Goal: Transaction & Acquisition: Purchase product/service

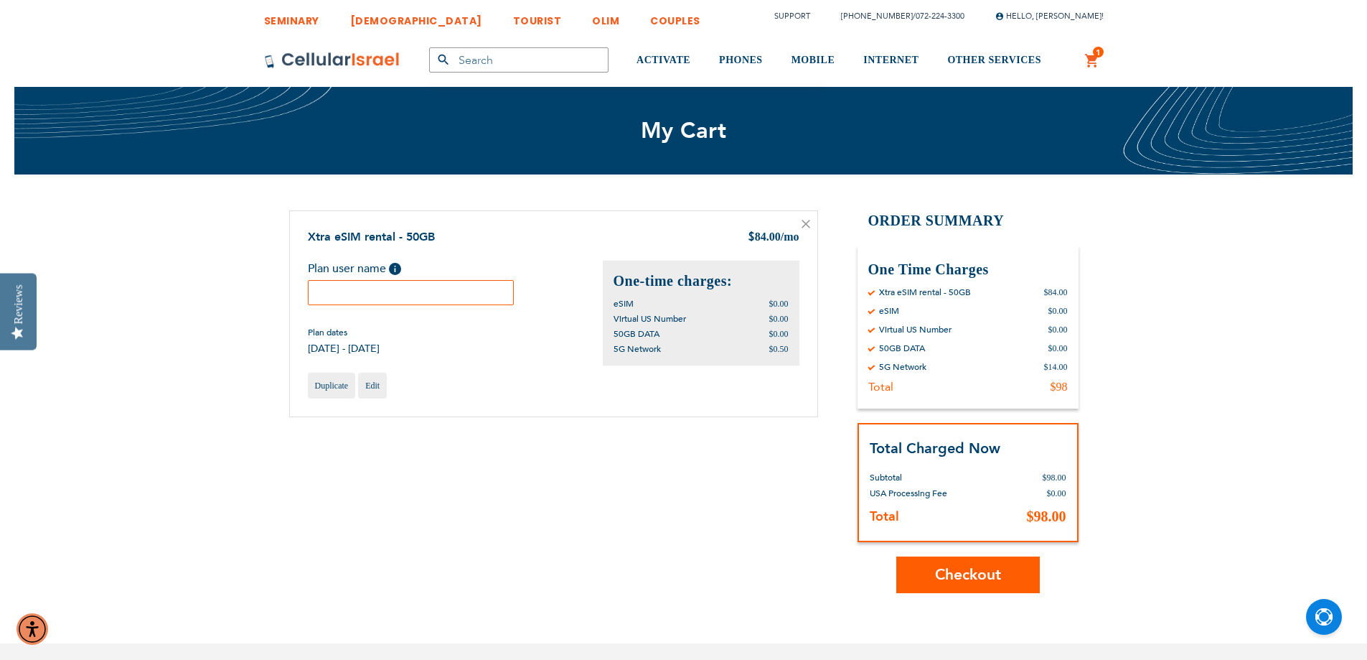
type input "[EMAIL_ADDRESS][PERSON_NAME][DOMAIN_NAME]"
click at [322, 284] on input "text" at bounding box center [411, 292] width 207 height 25
click at [387, 291] on input "Leah's Israel Trip" at bounding box center [411, 292] width 207 height 25
click at [490, 353] on div "Plan dates 10/21/2025 - 11/17/2025" at bounding box center [455, 341] width 295 height 29
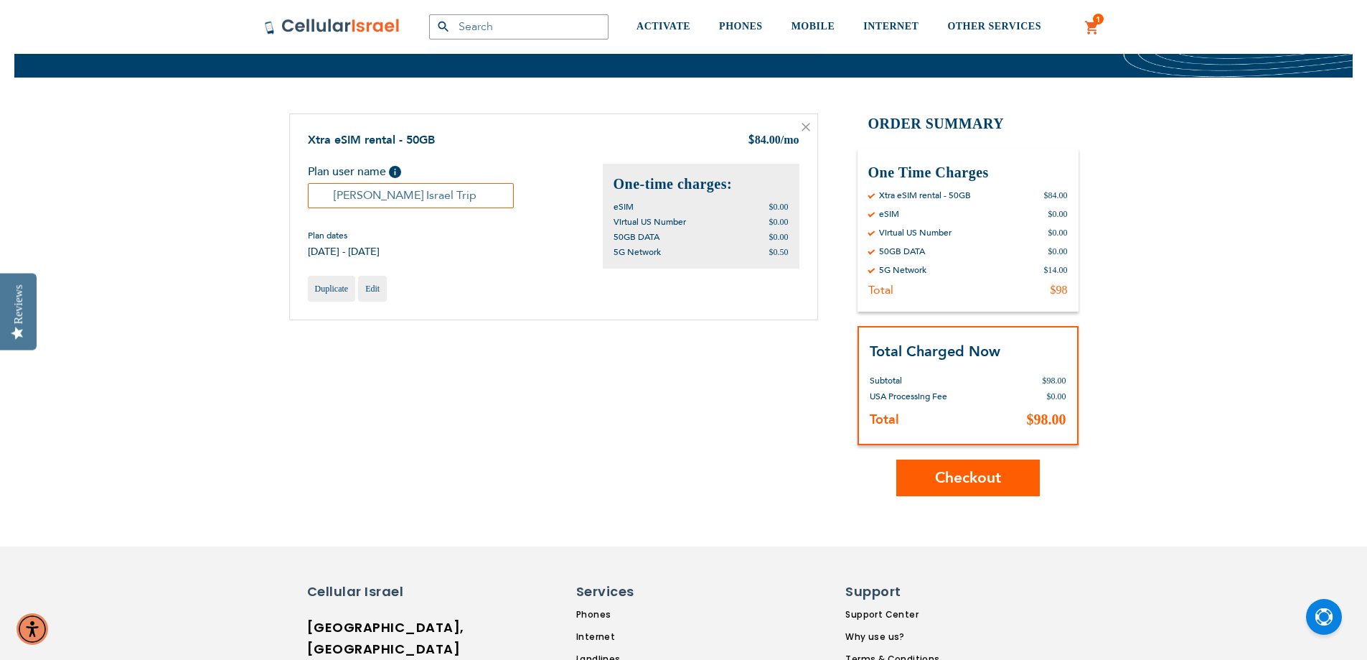
scroll to position [72, 0]
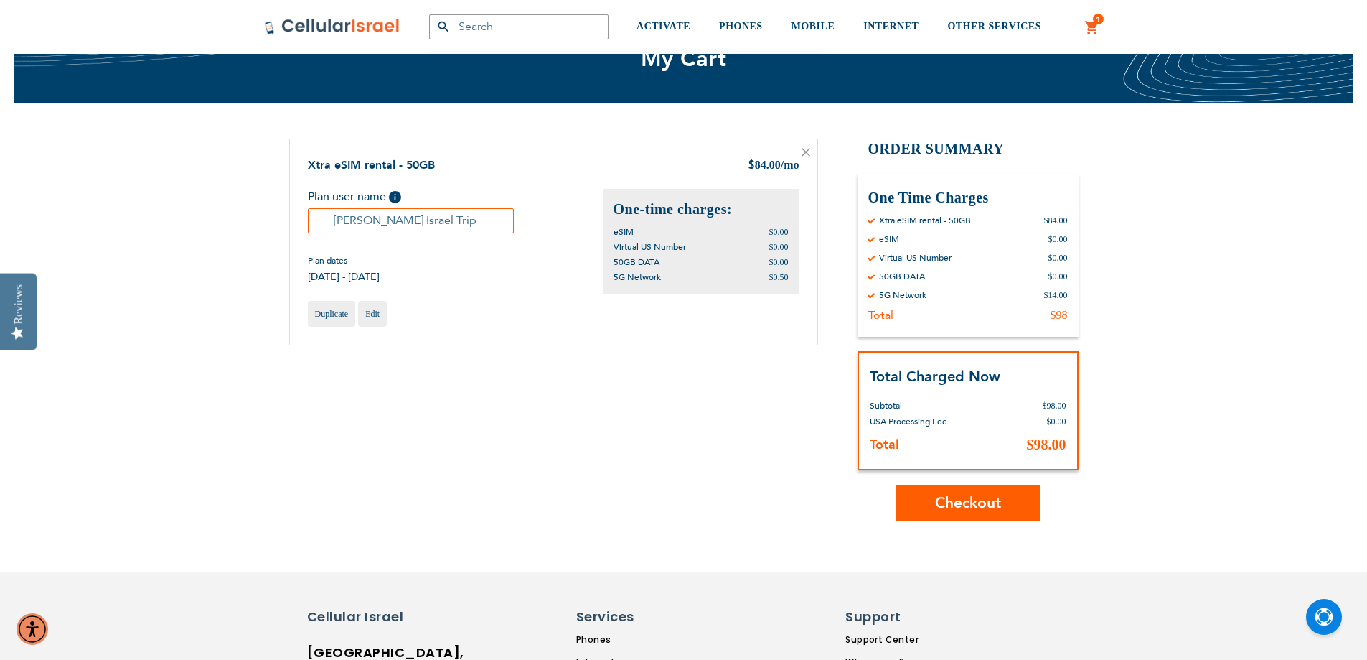
click at [402, 222] on input "Leah Israel Trip" at bounding box center [411, 220] width 207 height 25
drag, startPoint x: 446, startPoint y: 220, endPoint x: 416, endPoint y: 221, distance: 29.4
click at [418, 221] on input "Leah Israel Trip" at bounding box center [411, 220] width 207 height 25
click at [399, 217] on input "Leah Israel Trip" at bounding box center [411, 220] width 207 height 25
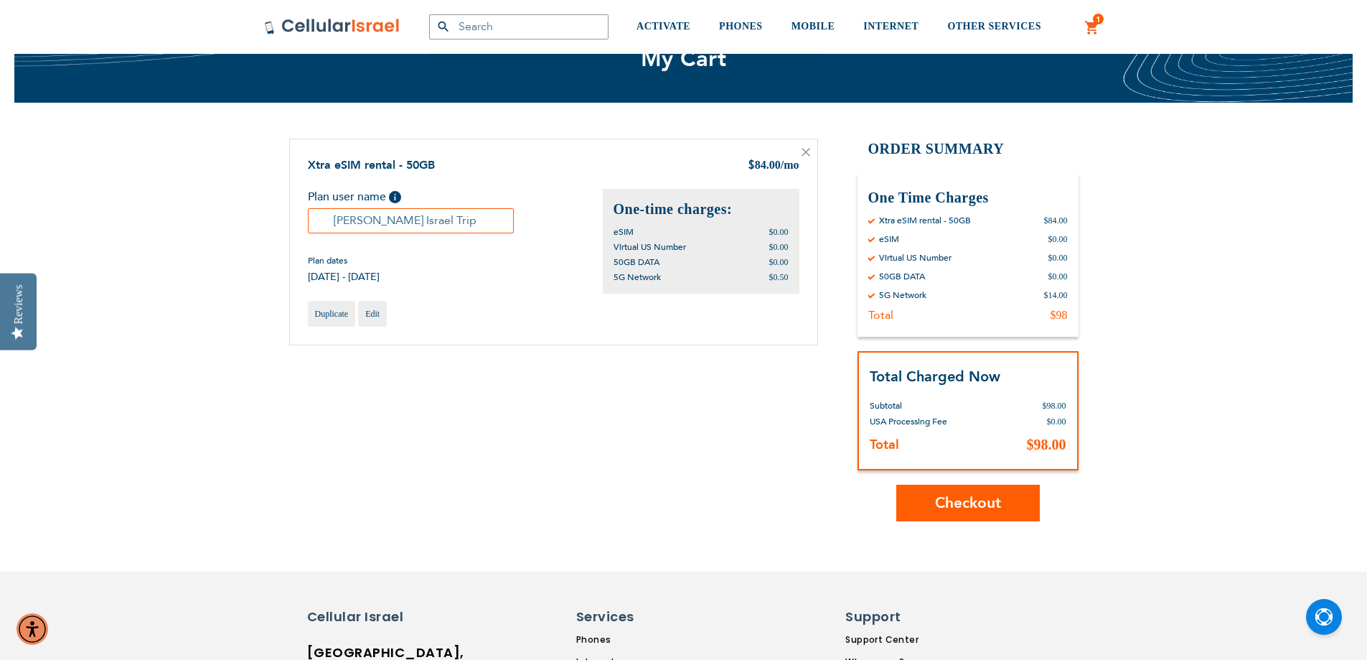
drag, startPoint x: 393, startPoint y: 223, endPoint x: 449, endPoint y: 220, distance: 55.3
click at [449, 220] on input "Leah Israel Trip" at bounding box center [411, 220] width 207 height 25
click at [426, 220] on input "Leah Israel Trip" at bounding box center [411, 220] width 207 height 25
click at [377, 220] on input "Leah Israel Wedding Trip" at bounding box center [411, 220] width 207 height 25
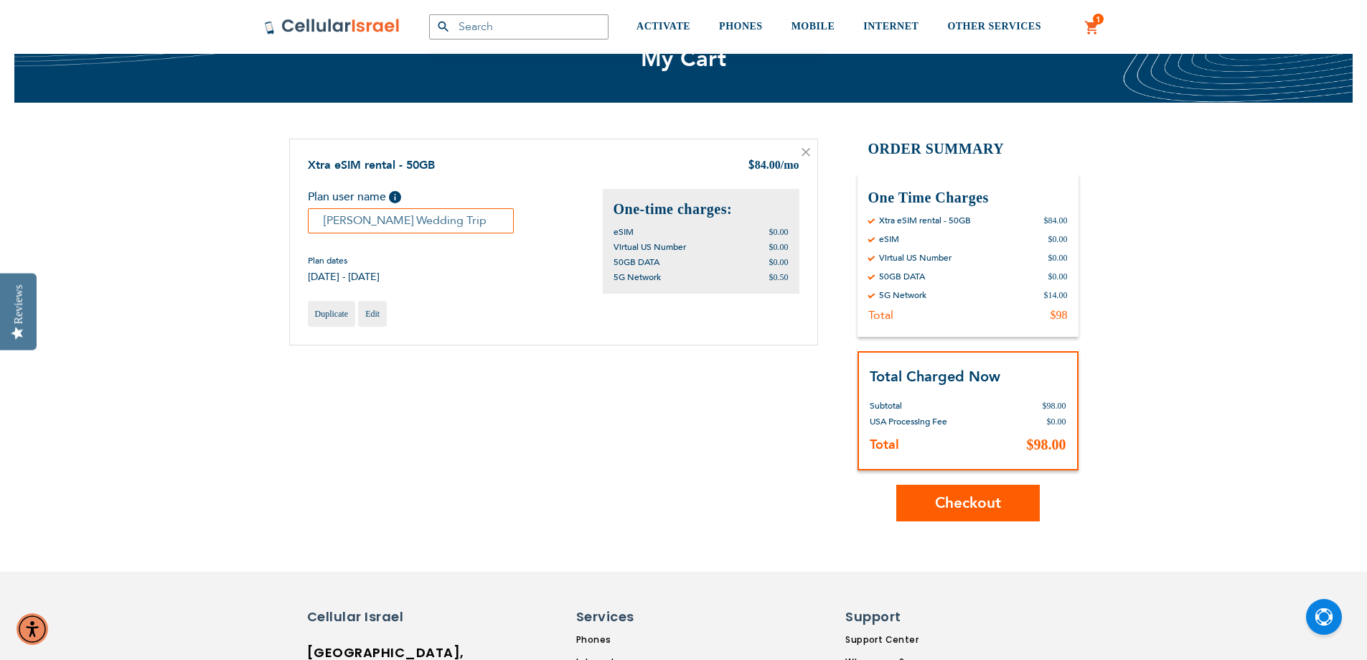
type input "Leah Wedding Trip"
click at [964, 502] on span "Checkout" at bounding box center [968, 502] width 66 height 21
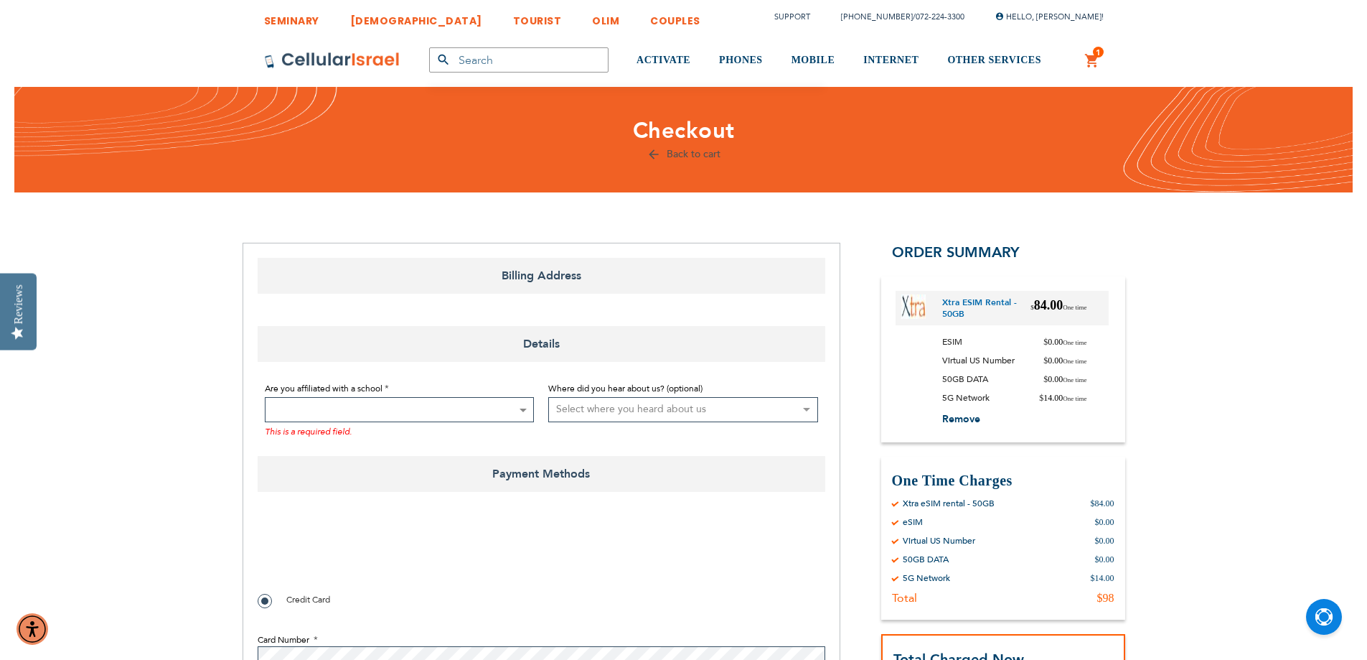
select select "US"
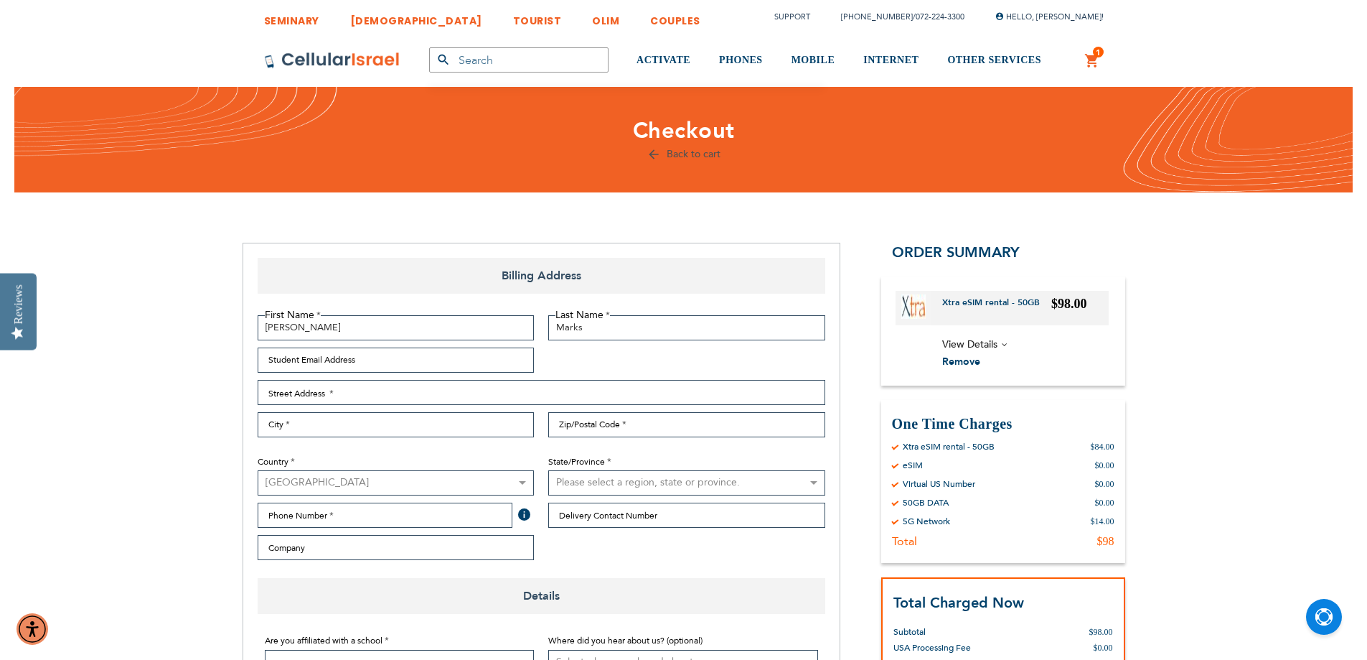
type input "[EMAIL_ADDRESS][PERSON_NAME][DOMAIN_NAME]"
click at [395, 359] on input "Student Email Address" at bounding box center [396, 359] width 277 height 25
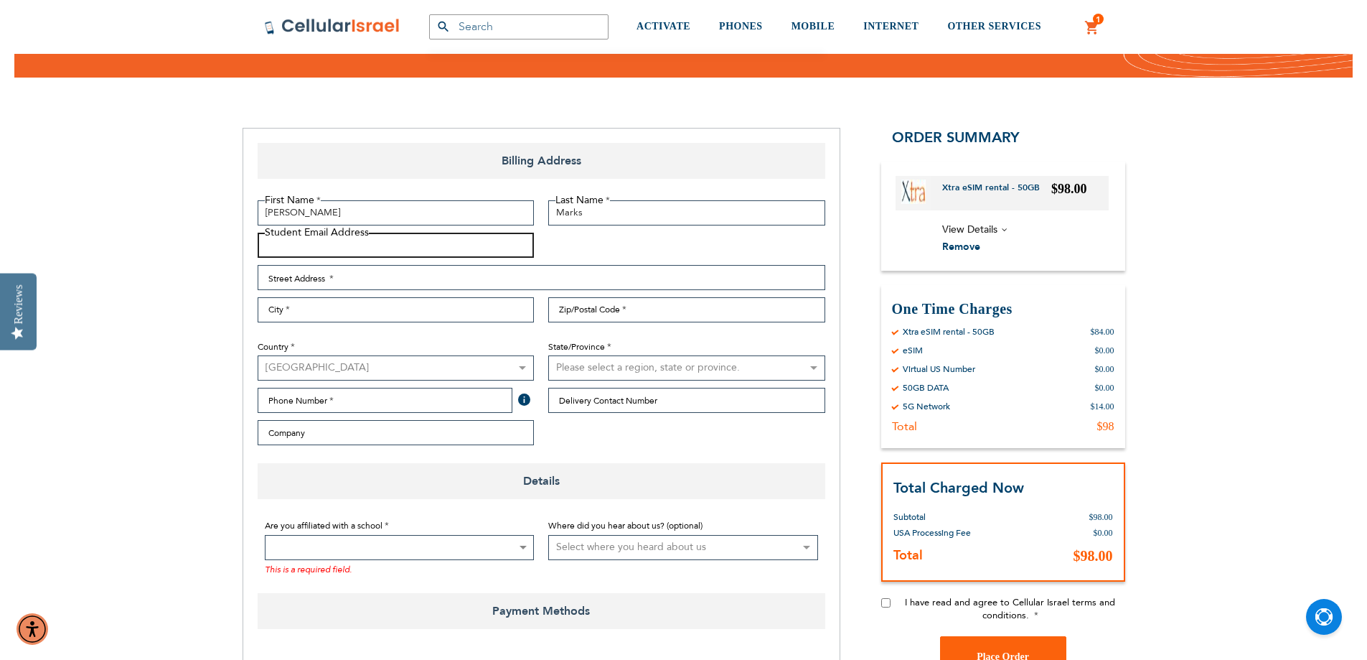
scroll to position [72, 0]
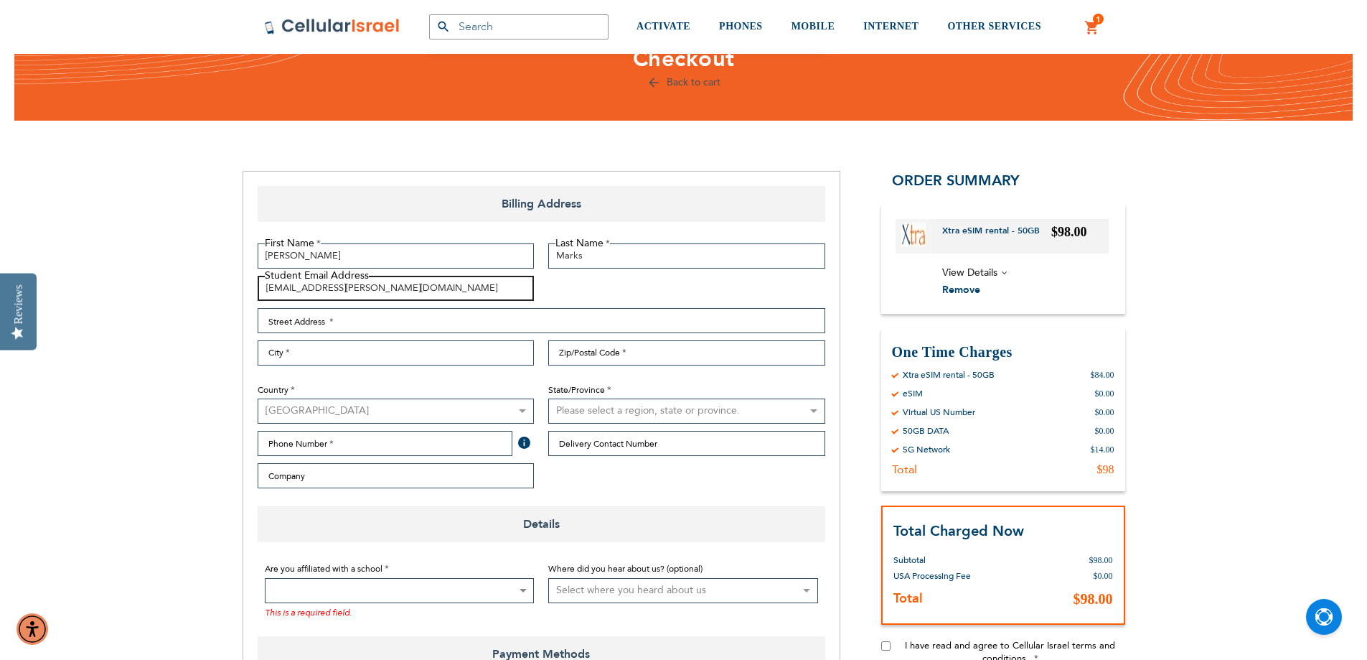
type input "[EMAIL_ADDRESS][PERSON_NAME][DOMAIN_NAME]"
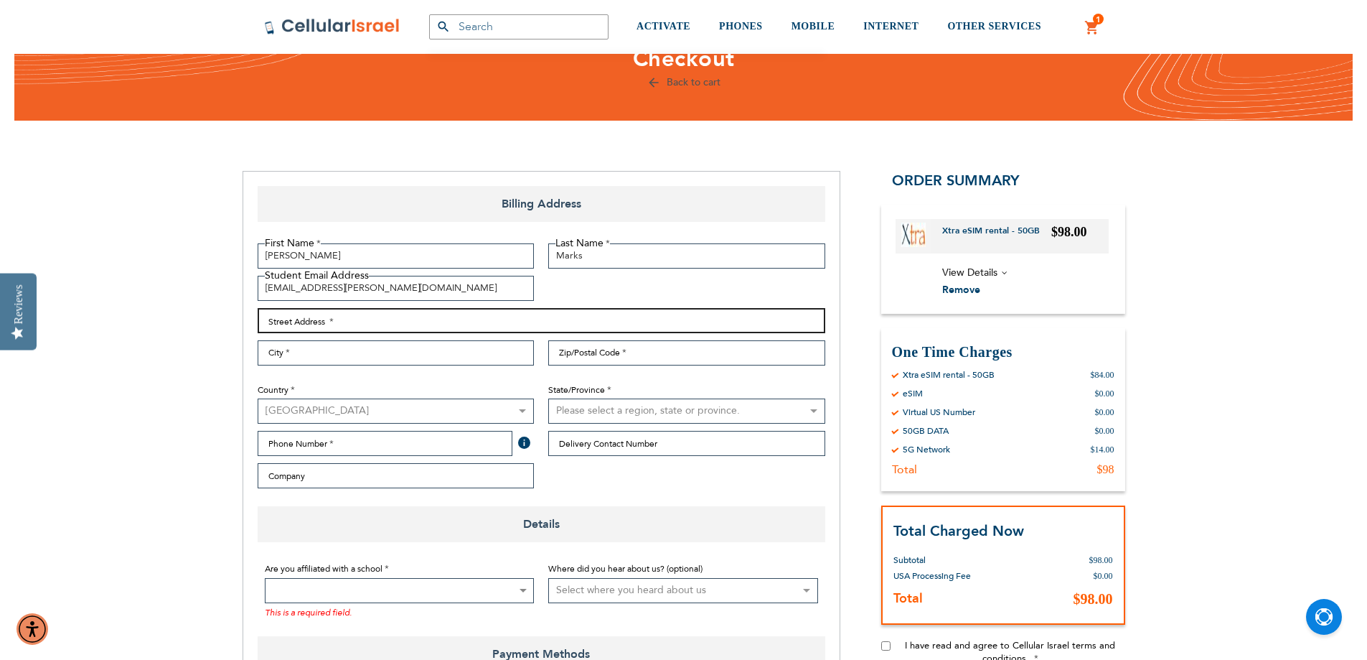
click at [343, 323] on input "Street Address: Line 1" at bounding box center [542, 320] width 568 height 25
type input "[STREET_ADDRESS]"
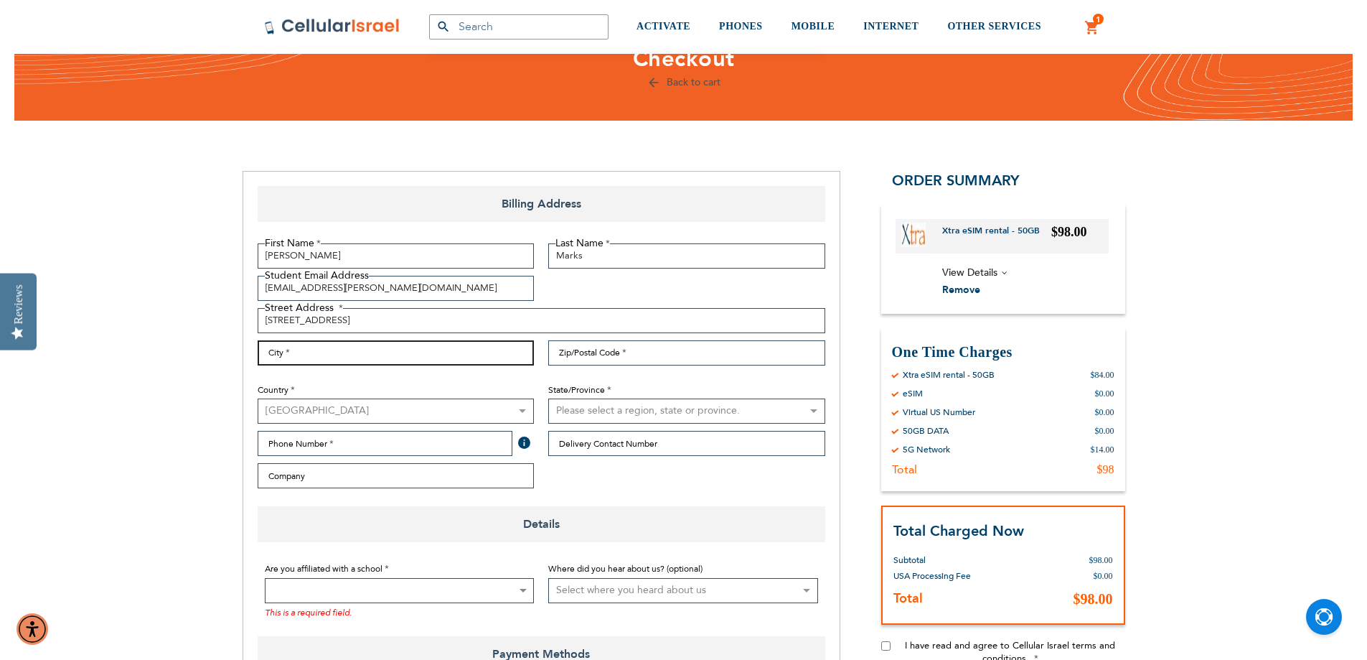
click at [308, 355] on input "City" at bounding box center [396, 352] width 277 height 25
type input "[GEOGRAPHIC_DATA]"
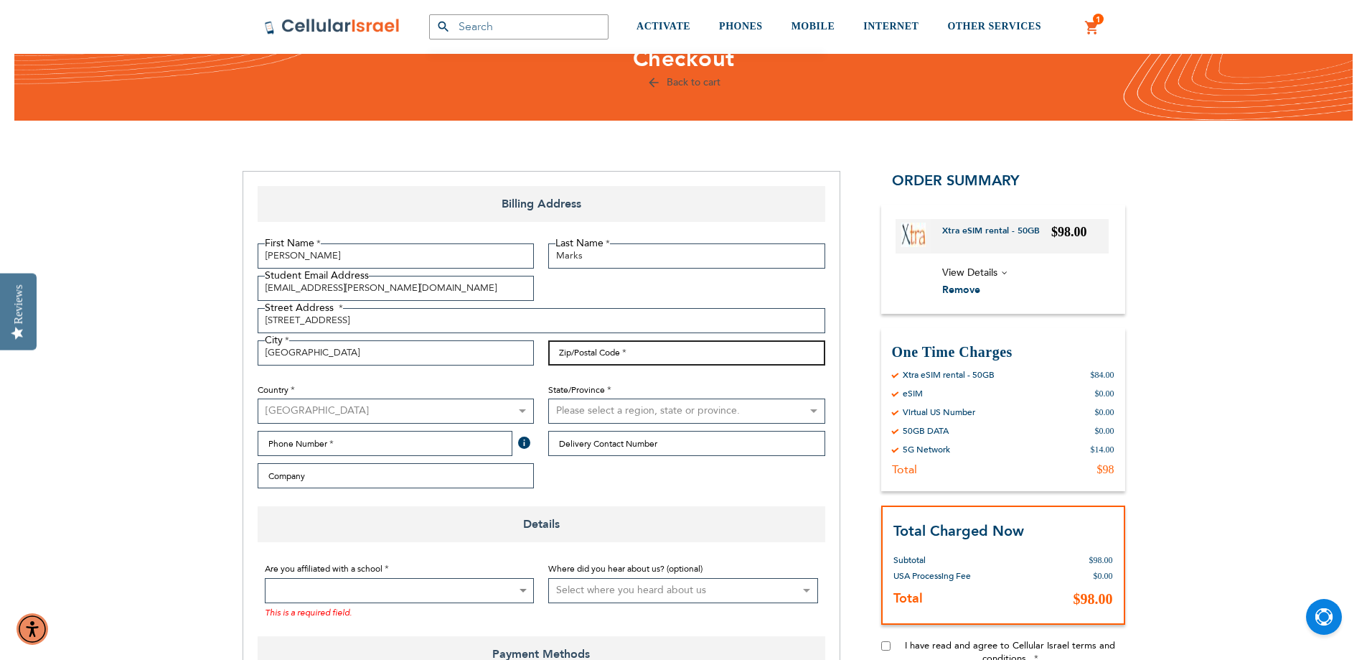
click at [598, 357] on input "Zip/Postal Code" at bounding box center [686, 352] width 277 height 25
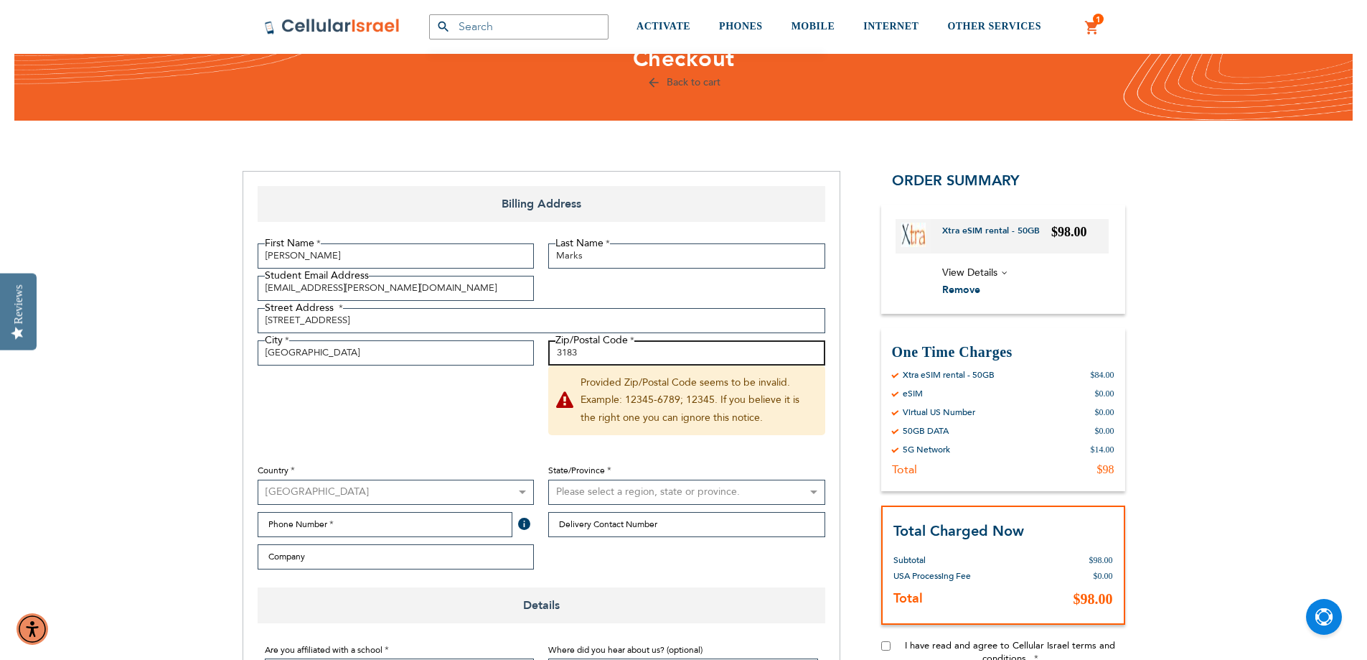
type input "3183"
click at [421, 392] on fieldset "First Name [PERSON_NAME] Last Name Marks Student Email Address [EMAIL_ADDRESS][…" at bounding box center [542, 409] width 582 height 333
click at [342, 486] on select "[GEOGRAPHIC_DATA] [GEOGRAPHIC_DATA] [GEOGRAPHIC_DATA] [GEOGRAPHIC_DATA] [GEOGRA…" at bounding box center [396, 491] width 277 height 25
select select "AU"
click at [258, 479] on select "[GEOGRAPHIC_DATA] [GEOGRAPHIC_DATA] [GEOGRAPHIC_DATA] [GEOGRAPHIC_DATA] [GEOGRA…" at bounding box center [396, 491] width 277 height 25
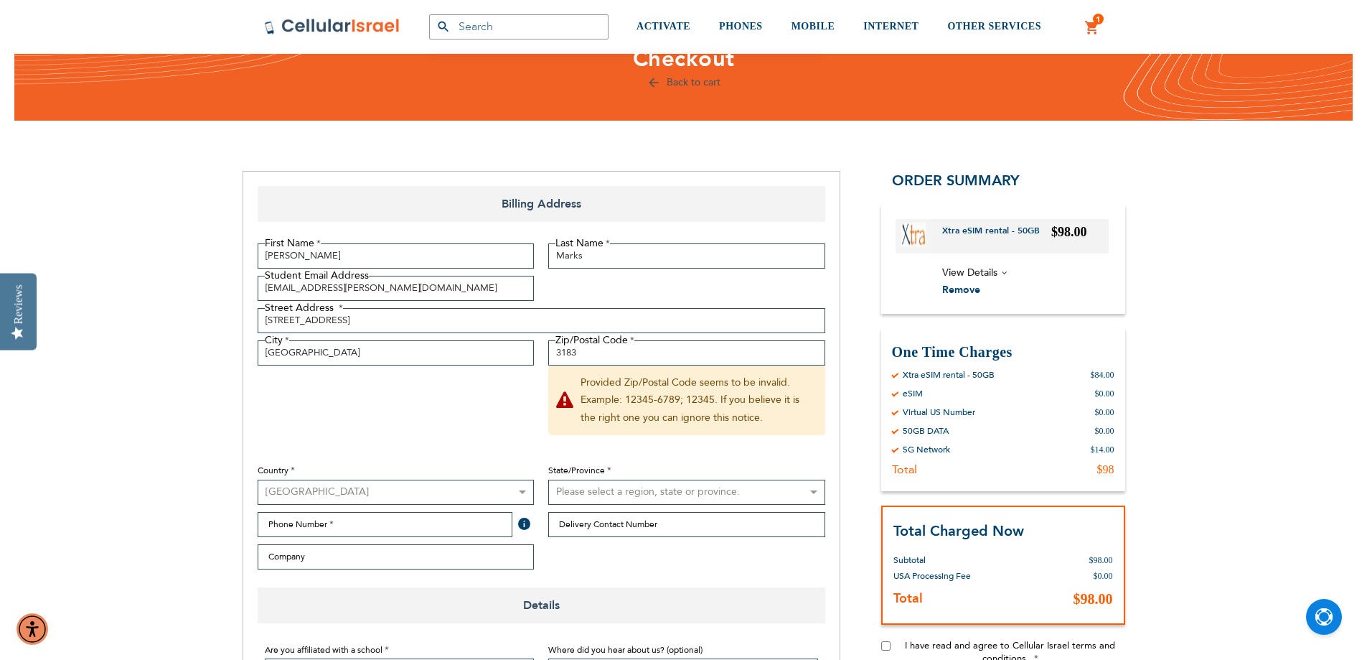
click at [569, 492] on select "Please select a region, state or province. [GEOGRAPHIC_DATA] [GEOGRAPHIC_DATA] …" at bounding box center [686, 491] width 277 height 25
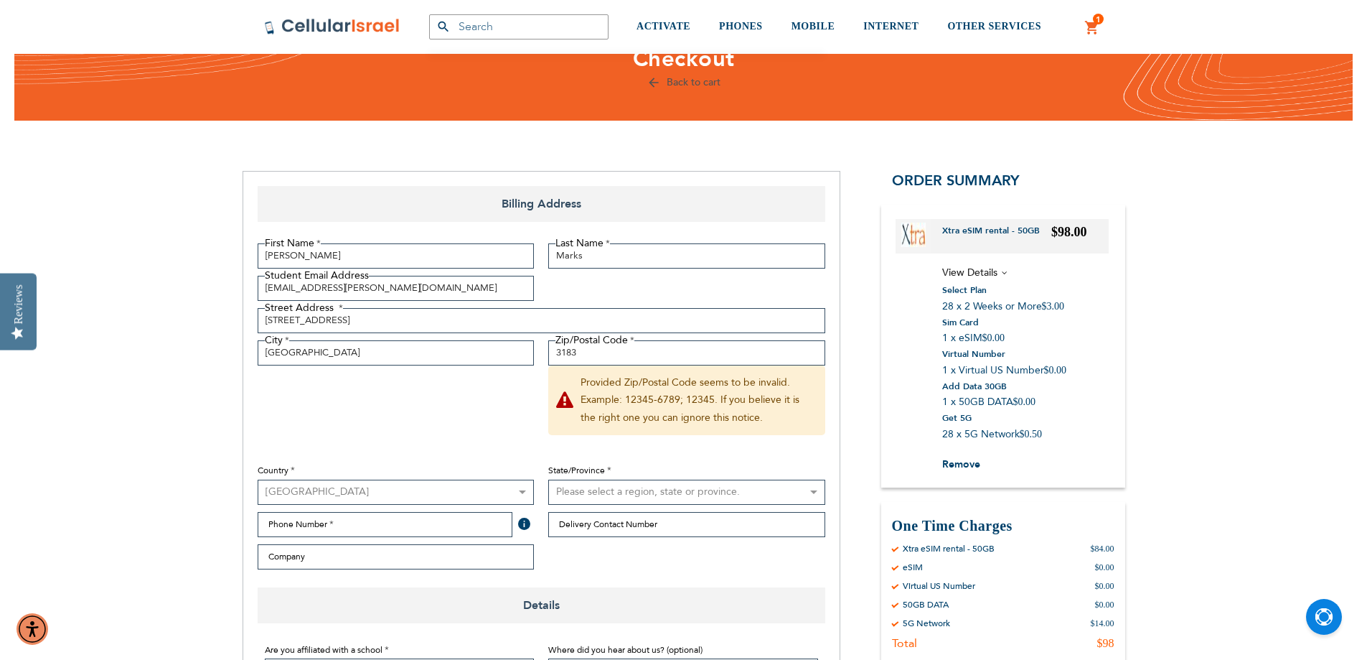
select select "571"
click at [548, 479] on select "Please select a region, state or province. [GEOGRAPHIC_DATA] [GEOGRAPHIC_DATA] …" at bounding box center [686, 491] width 277 height 25
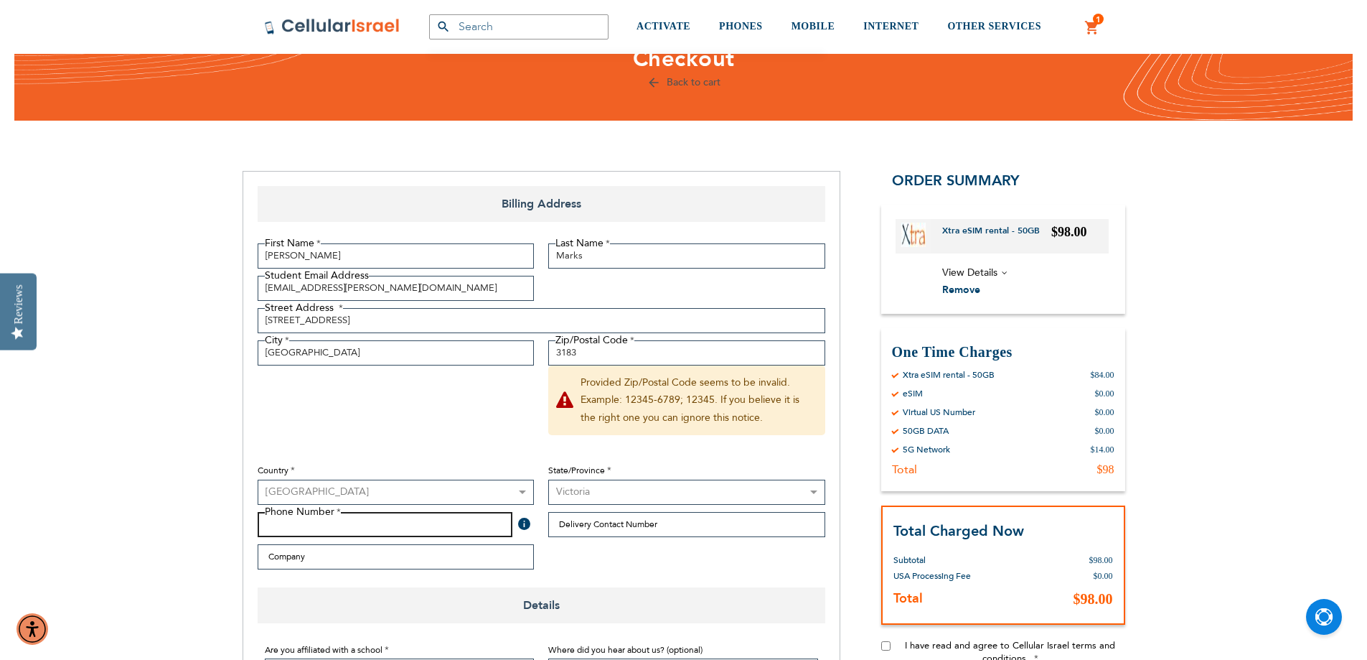
click at [352, 523] on input "Phone Number" at bounding box center [386, 524] width 256 height 25
type input "61403810600"
click at [486, 393] on fieldset "First Name [PERSON_NAME] Last Name Marks Student Email Address [EMAIL_ADDRESS][…" at bounding box center [542, 409] width 582 height 333
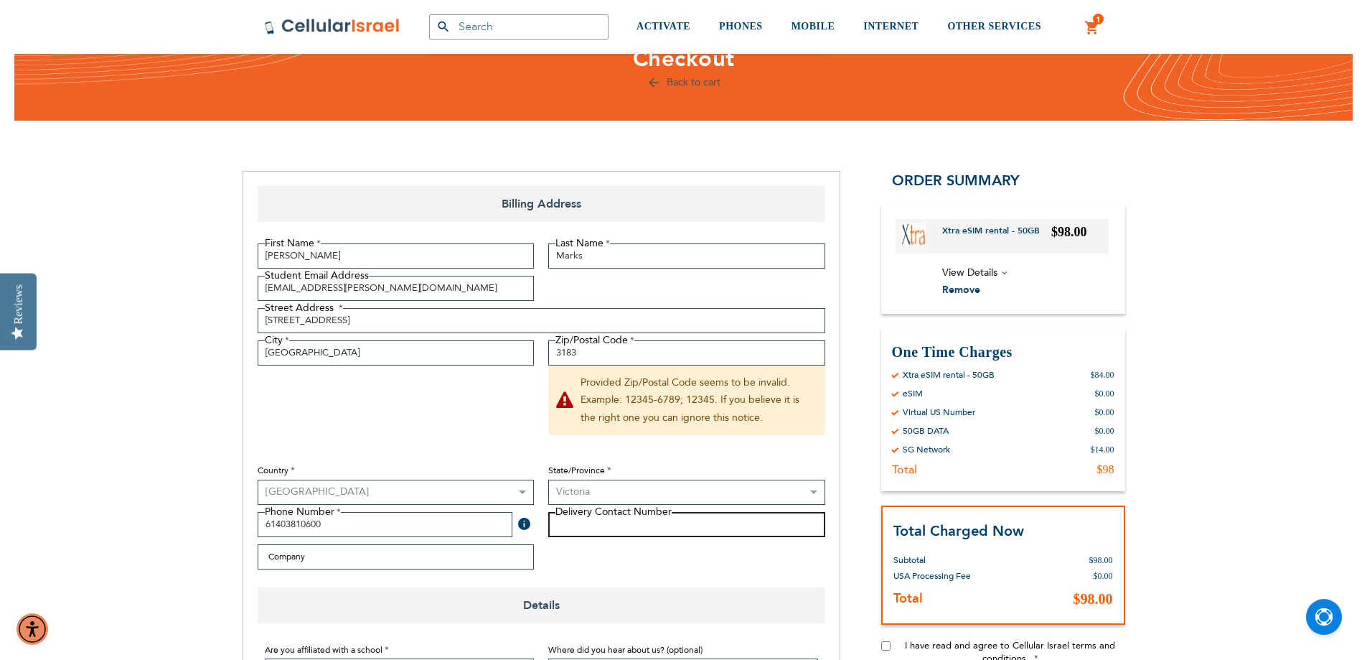
click at [617, 525] on input "Delivery Contact Number" at bounding box center [686, 524] width 277 height 25
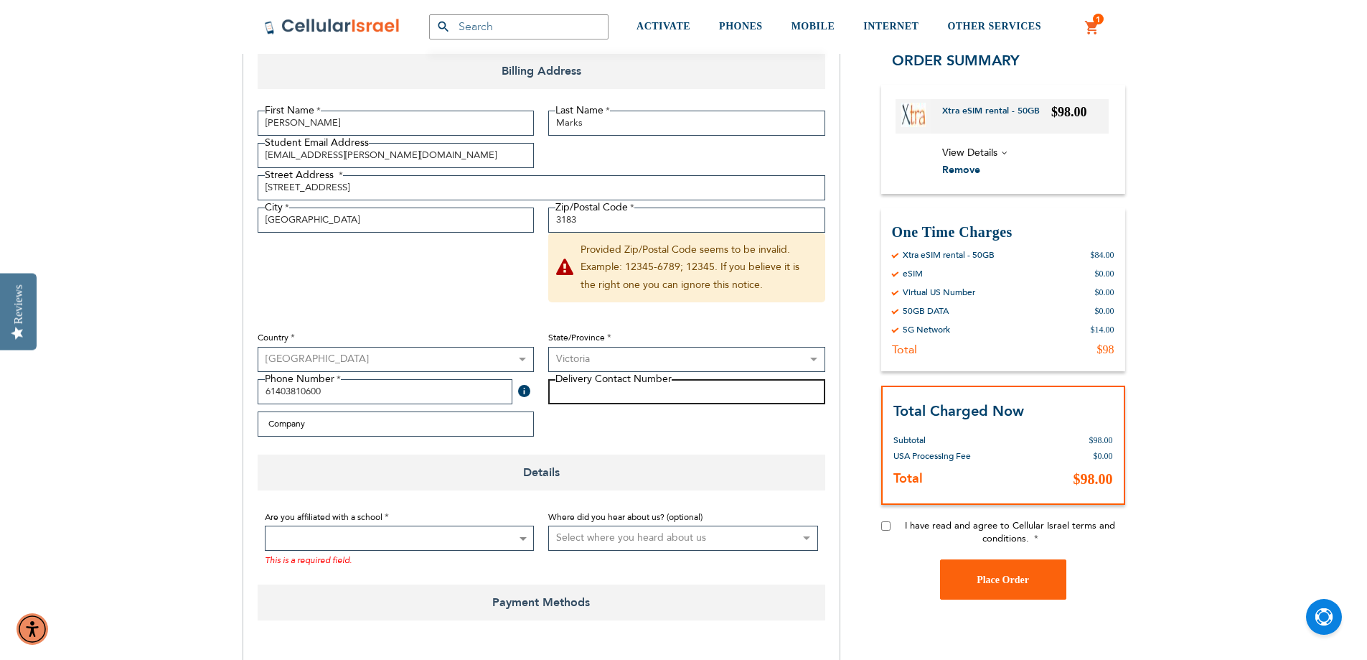
scroll to position [215, 0]
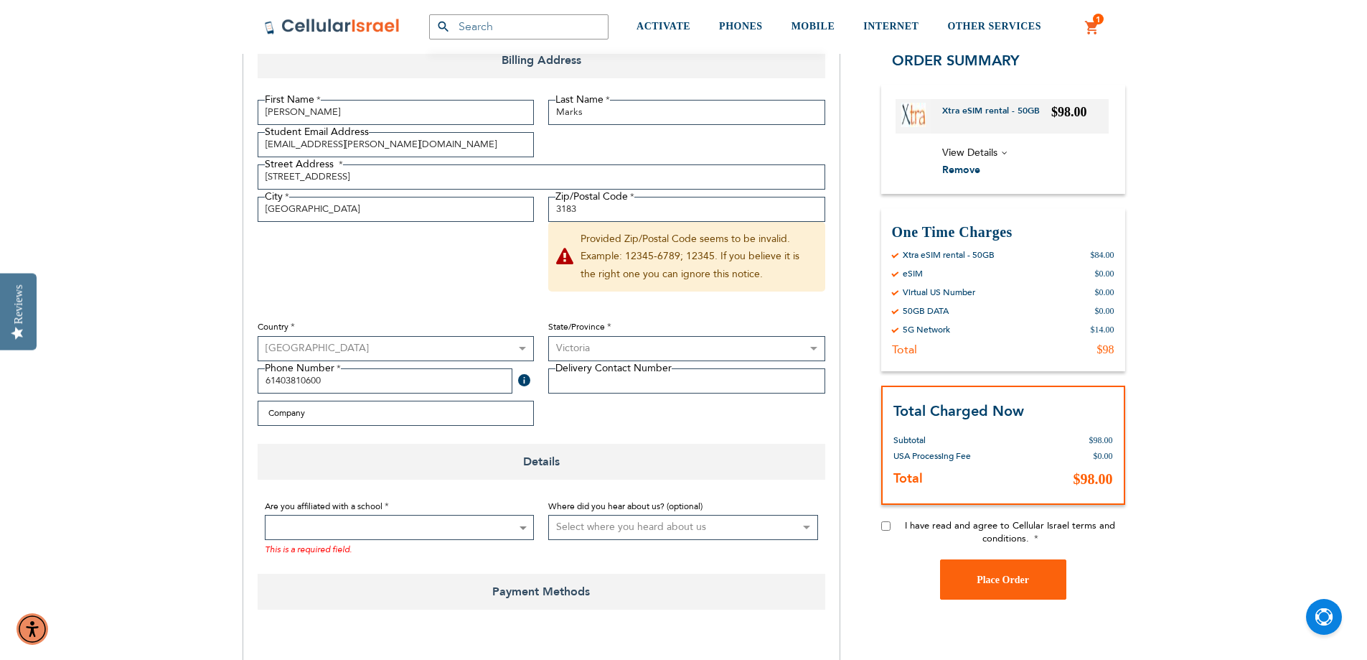
click at [406, 524] on span at bounding box center [400, 527] width 270 height 25
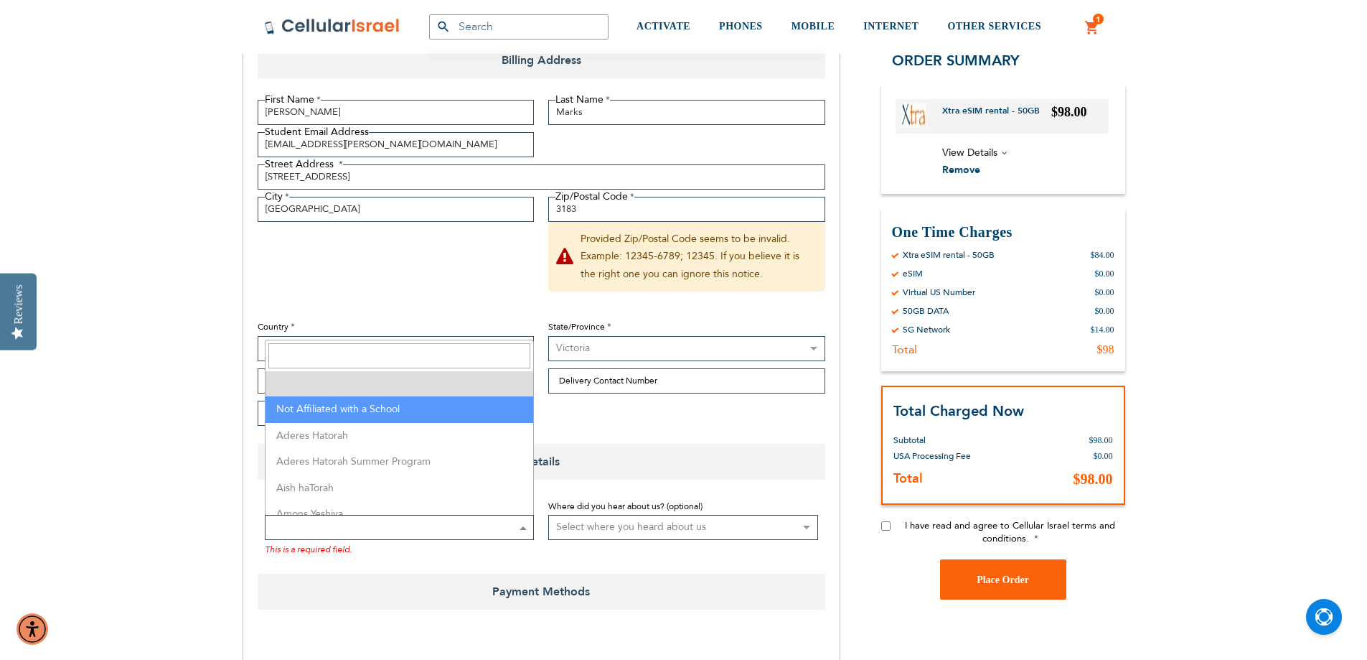
select select "199"
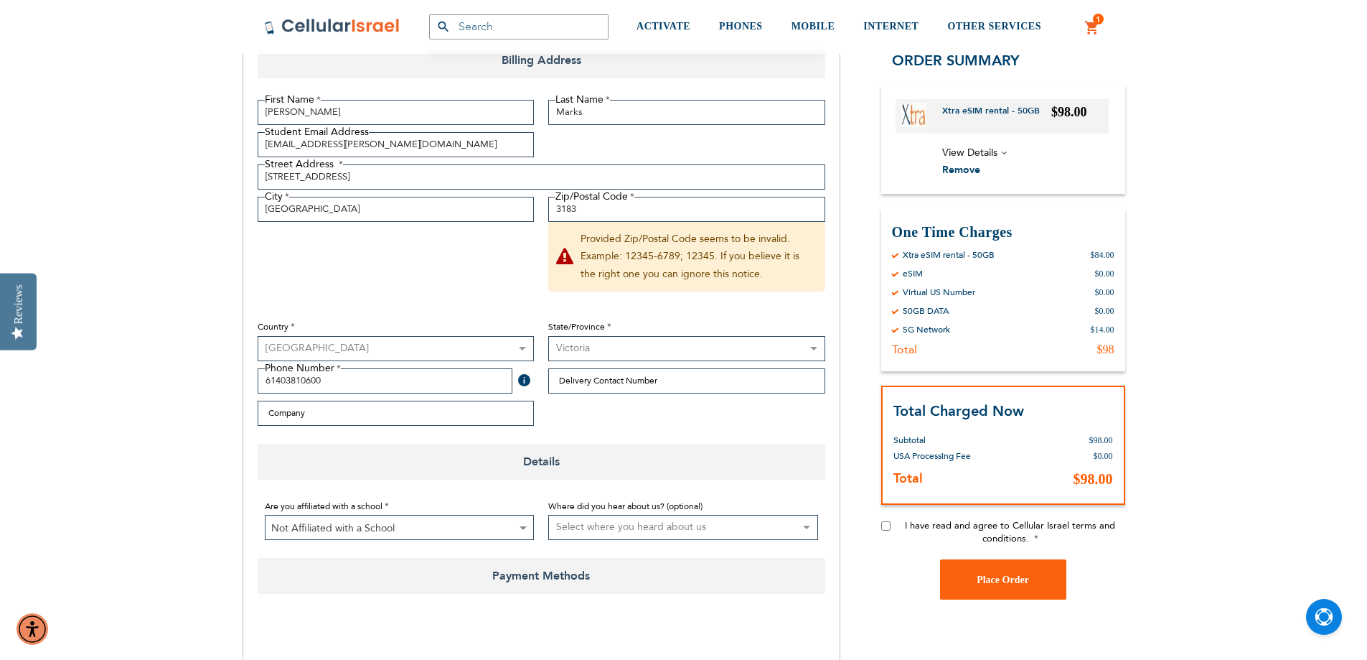
click at [617, 526] on select "Select where you heard about us Existing Customer Friend Other School/Group BP …" at bounding box center [683, 527] width 270 height 25
select select "3"
click at [548, 515] on select "Select where you heard about us Existing Customer Friend Other School/Group BP …" at bounding box center [683, 527] width 270 height 25
click at [657, 293] on div "Zip/Postal Code 3183 Provided Zip/Postal Code seems to be invalid. Example: 123…" at bounding box center [686, 250] width 291 height 106
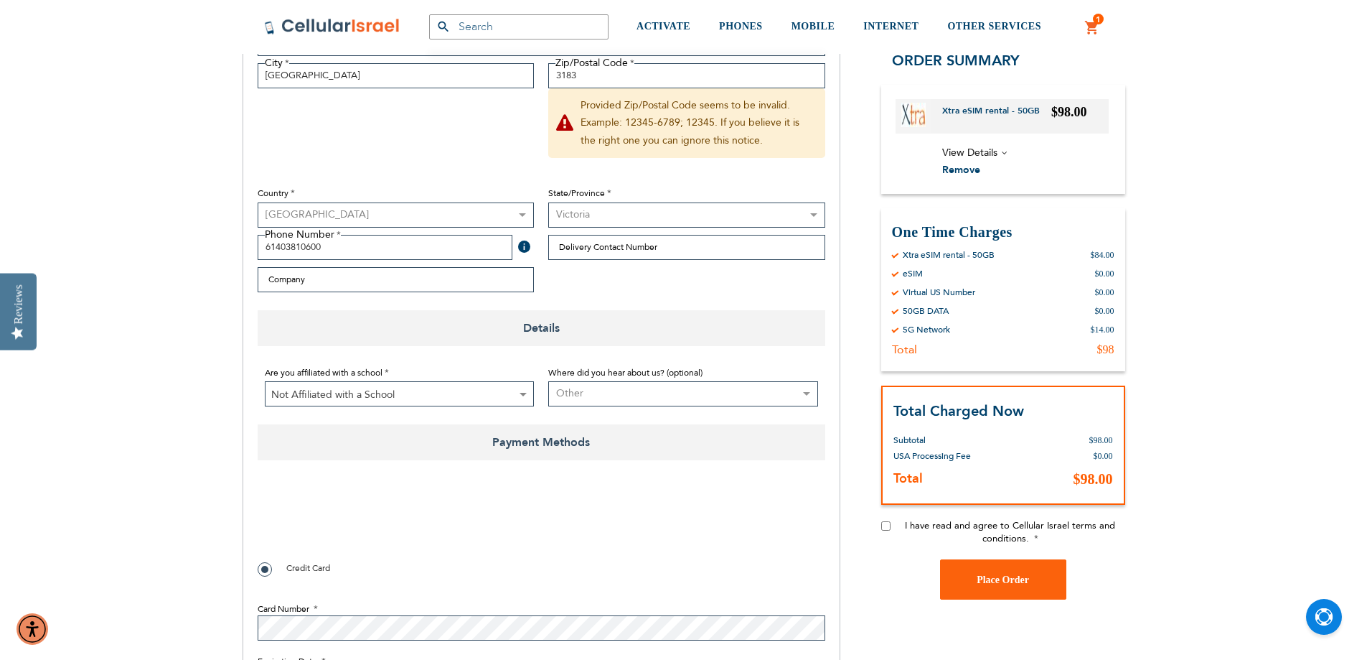
scroll to position [359, 0]
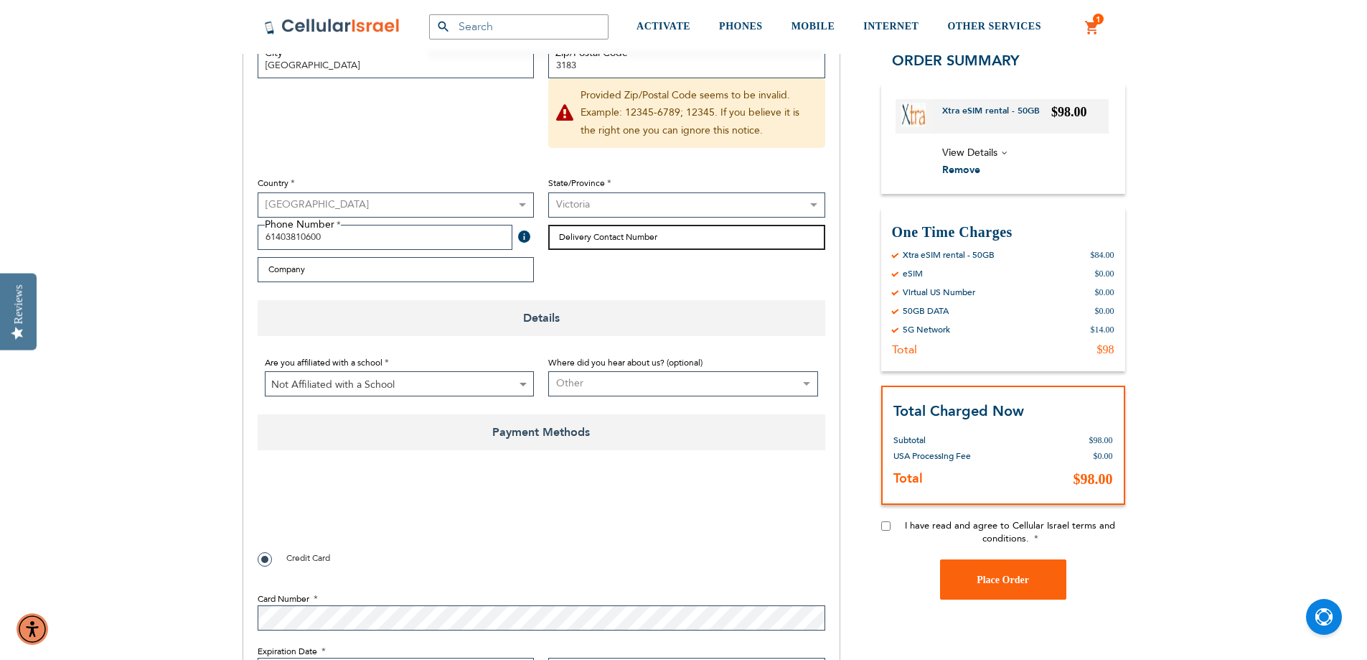
click at [576, 236] on input "Delivery Contact Number" at bounding box center [686, 237] width 277 height 25
type input "61468719343"
drag, startPoint x: 431, startPoint y: 330, endPoint x: 424, endPoint y: 304, distance: 26.6
click at [430, 328] on span "Details" at bounding box center [542, 318] width 568 height 36
checkbox input "true"
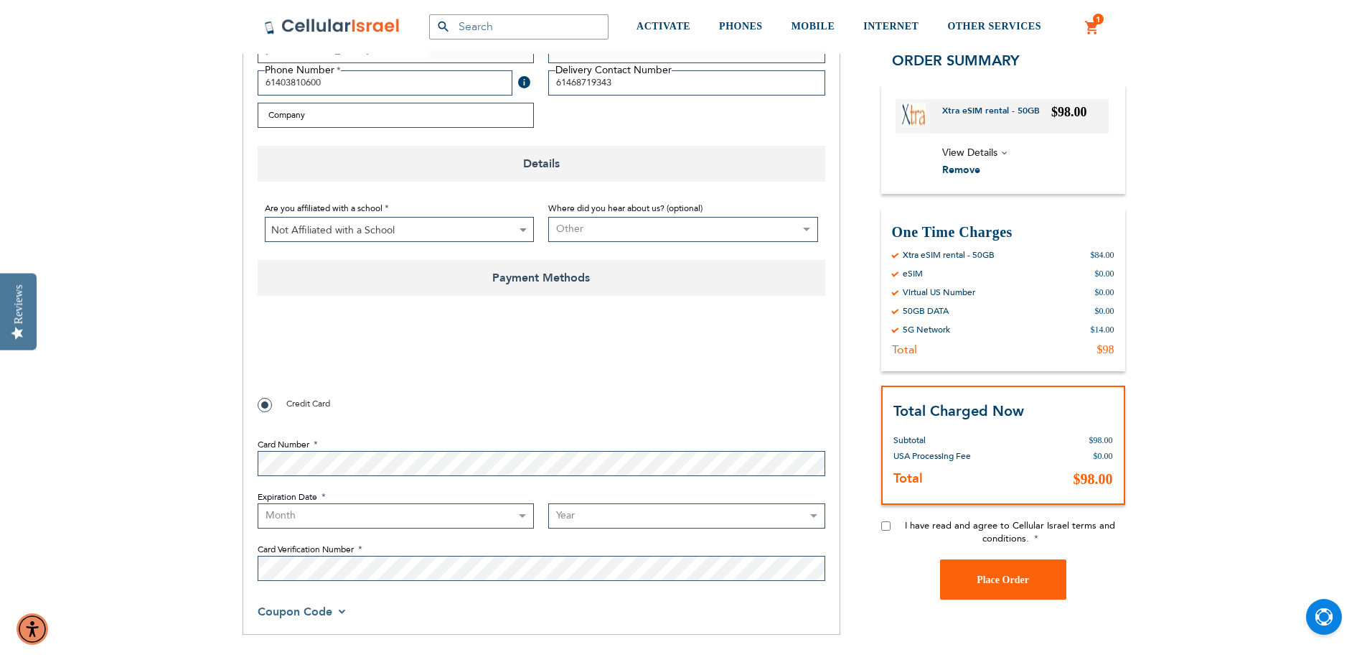
scroll to position [574, 0]
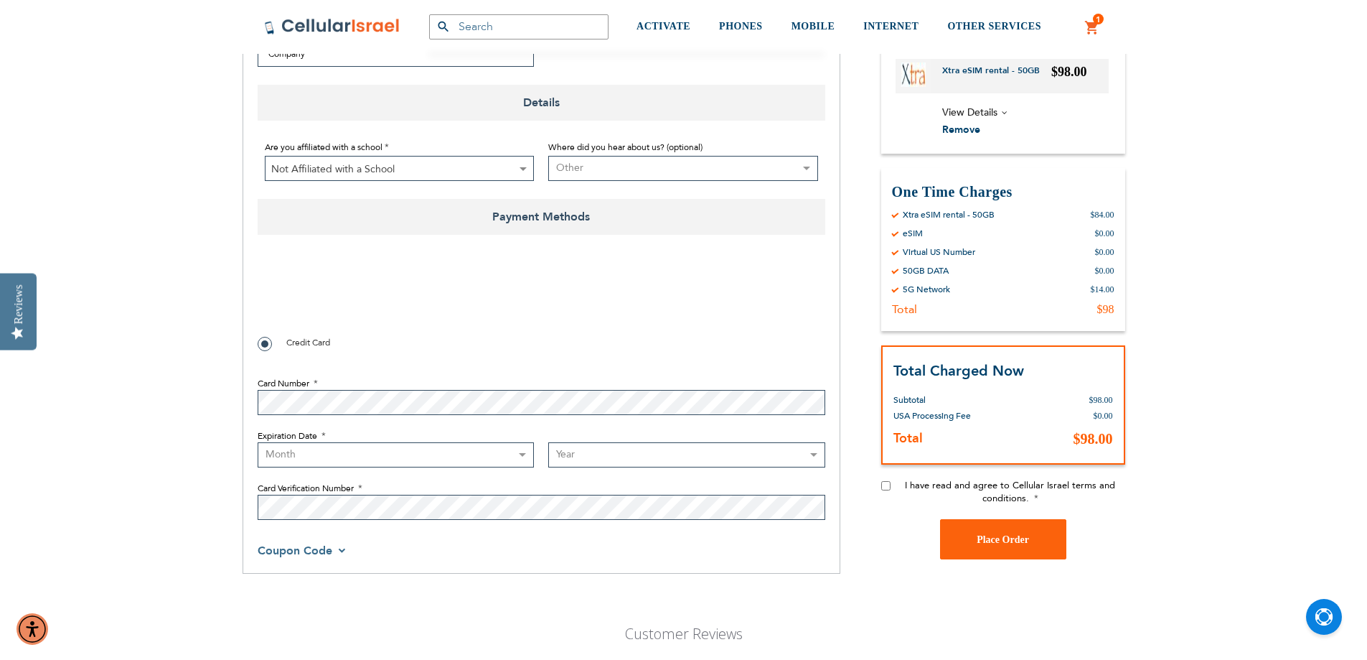
click at [248, 400] on div "Billing Address First Name [PERSON_NAME] Last Name Marks Student Email Address …" at bounding box center [542, 120] width 598 height 905
click at [356, 455] on select "Month [DATE] - [DATE] - [DATE] - [DATE] - [DATE] - [DATE] - [DATE] - [DATE] - […" at bounding box center [396, 454] width 277 height 25
select select "8"
click at [258, 442] on select "Month [DATE] - [DATE] - [DATE] - [DATE] - [DATE] - [DATE] - [DATE] - [DATE] - […" at bounding box center [396, 454] width 277 height 25
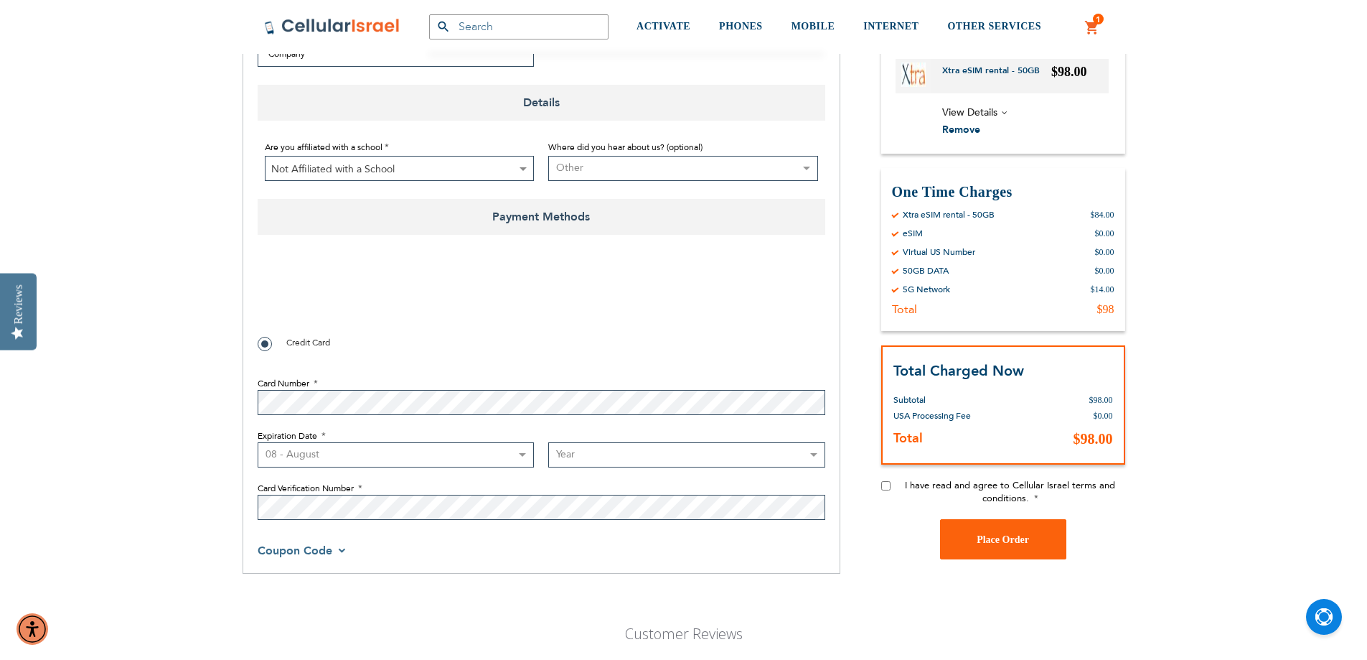
click at [587, 454] on select "Year [DATE] 2026 2027 2028 2029 2030 2031 2032 2033 2034 2035 2036 2037 2038 20…" at bounding box center [686, 454] width 277 height 25
select select "2028"
click at [548, 442] on select "Year [DATE] 2026 2027 2028 2029 2030 2031 2032 2033 2034 2035 2036 2037 2038 20…" at bounding box center [686, 454] width 277 height 25
click at [476, 548] on div "Coupon Code" at bounding box center [542, 549] width 568 height 17
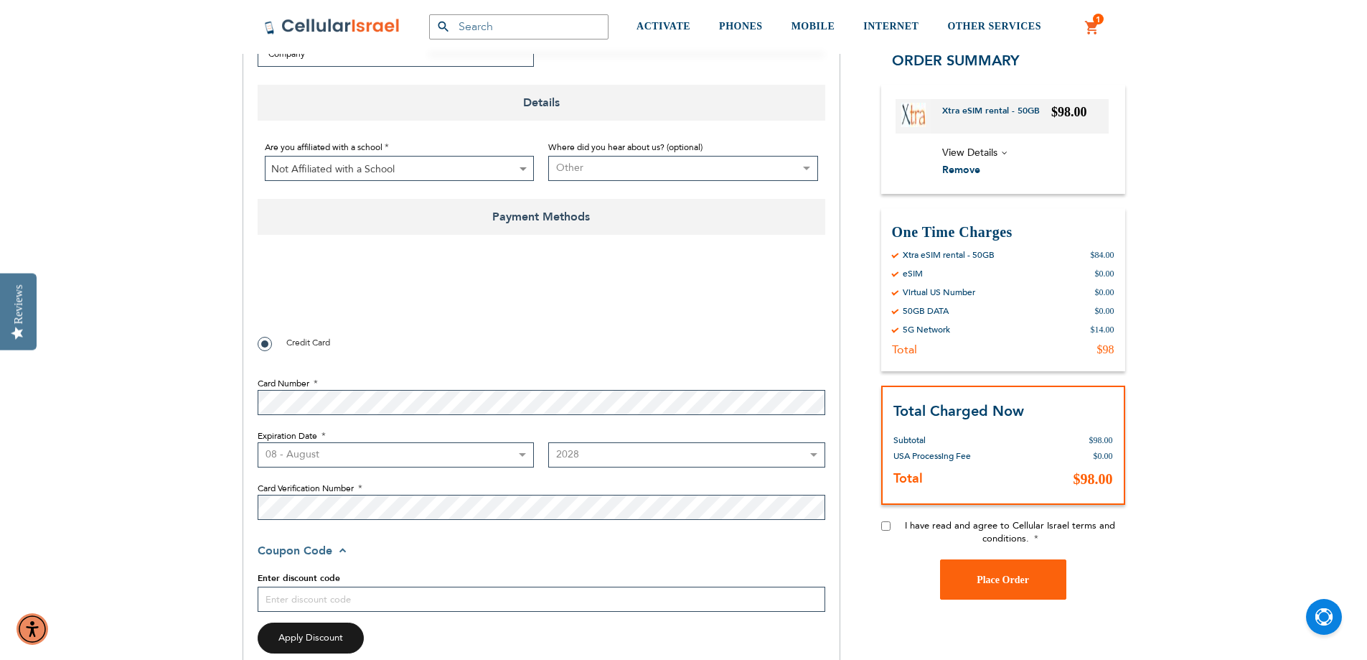
checkbox input "true"
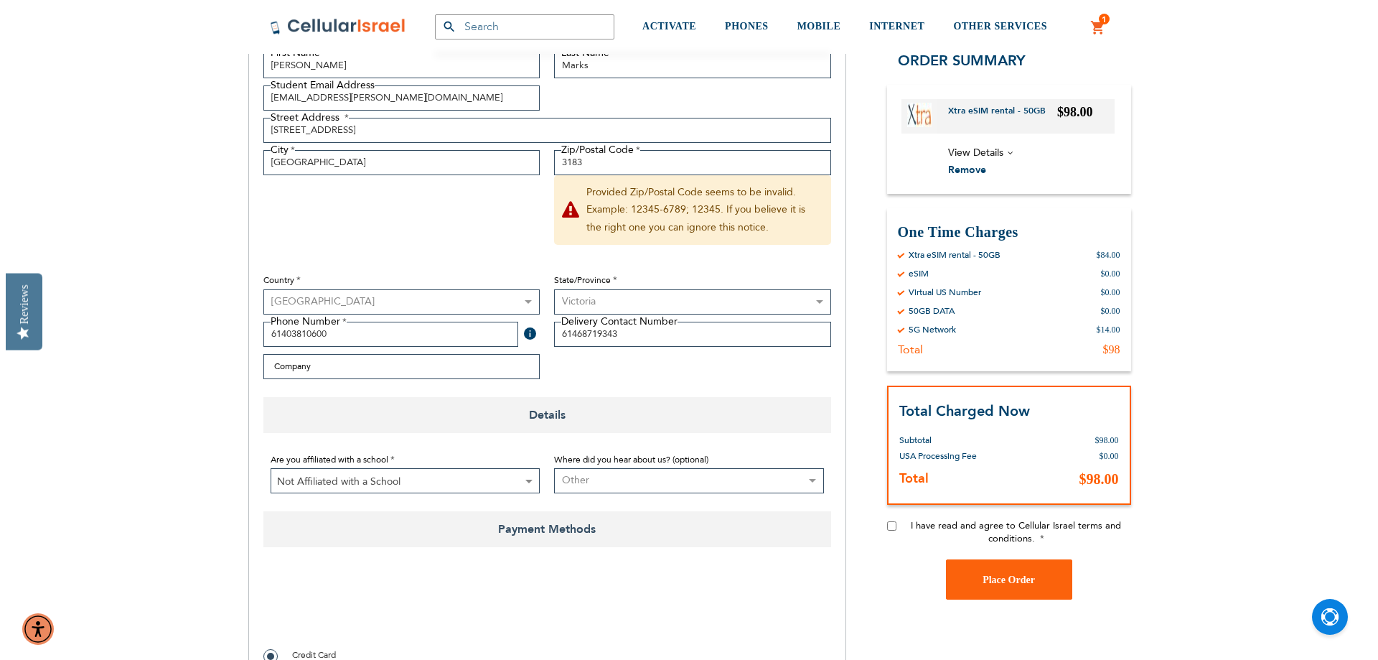
scroll to position [287, 0]
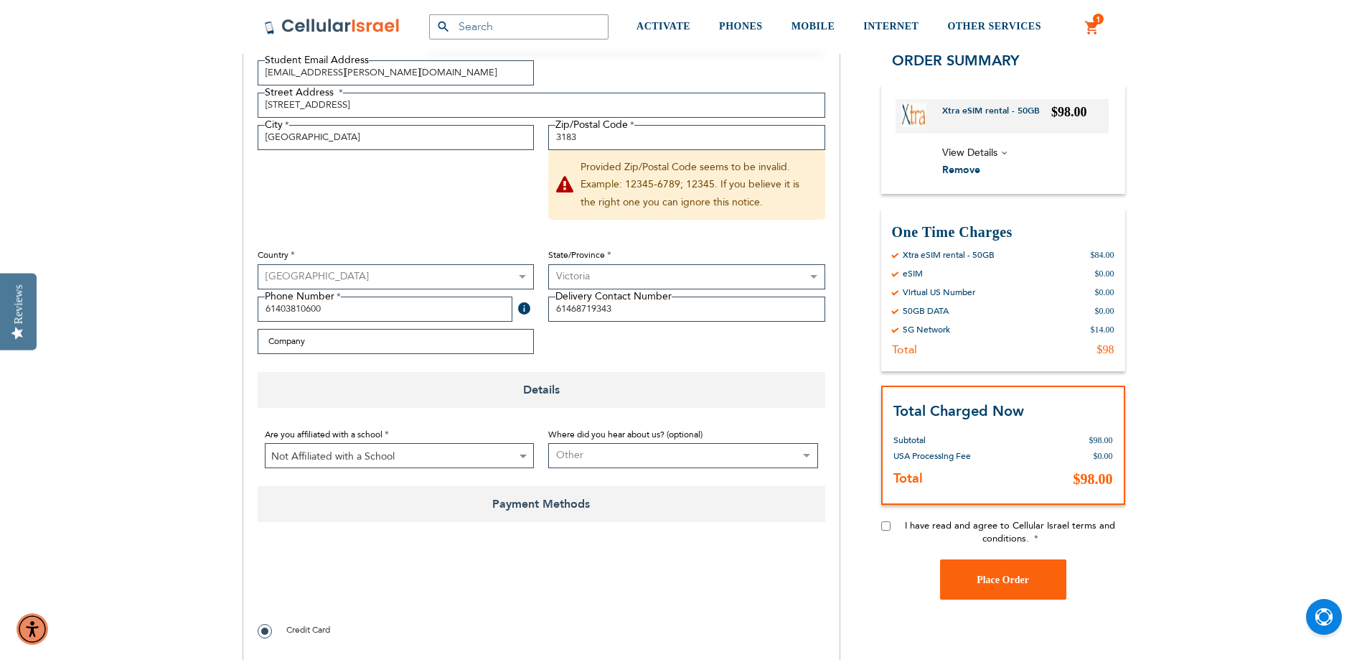
click at [888, 525] on input "I have read and agree to Cellular Israel terms and conditions." at bounding box center [885, 525] width 9 height 9
checkbox input "true"
click at [1019, 538] on span "I have read and agree to Cellular Israel terms and conditions." at bounding box center [1010, 532] width 210 height 26
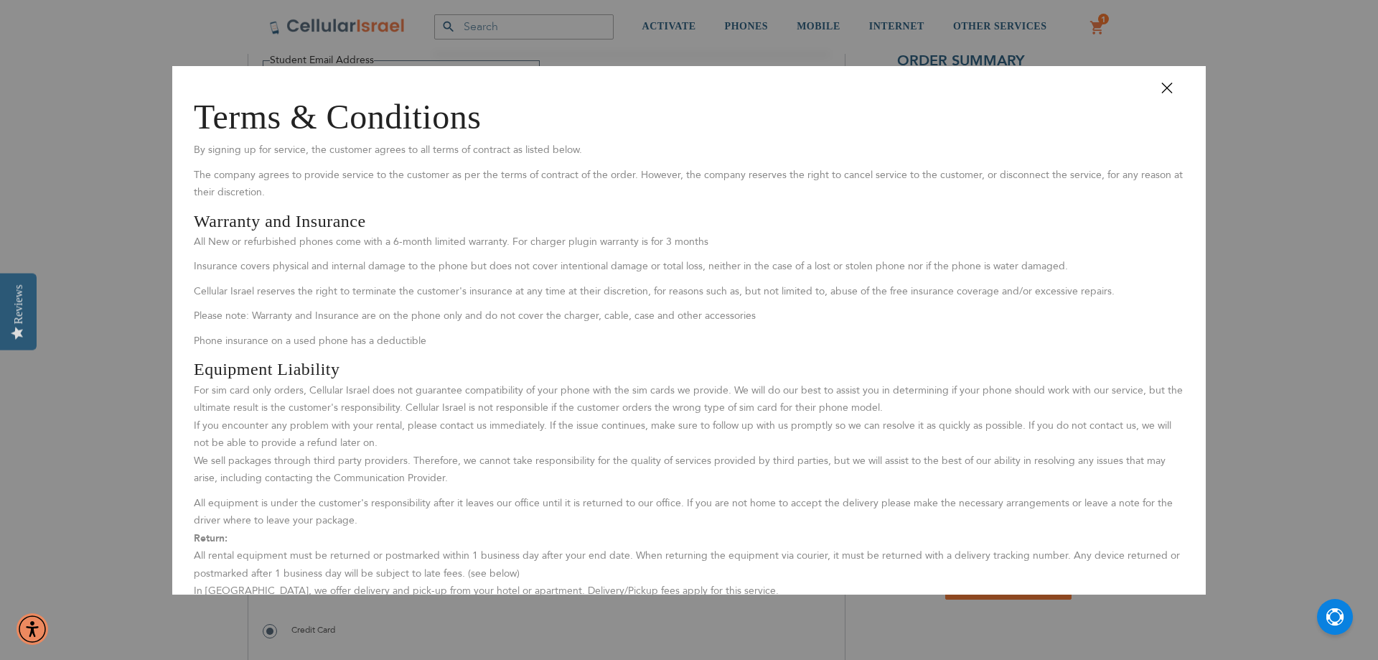
click at [508, 241] on p "All New or refurbished phones come with a 6-month limited warranty. For charger…" at bounding box center [689, 242] width 991 height 18
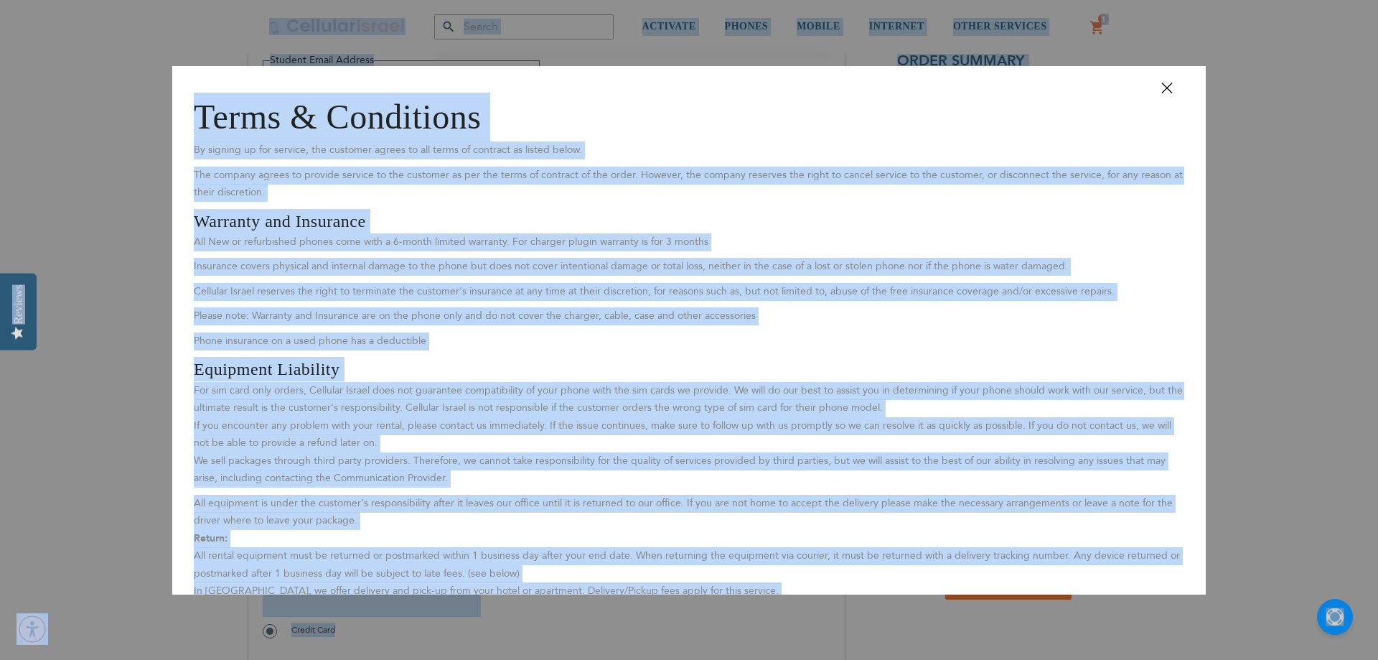
click at [555, 248] on p "All New or refurbished phones come with a 6-month limited warranty. For charger…" at bounding box center [689, 242] width 991 height 18
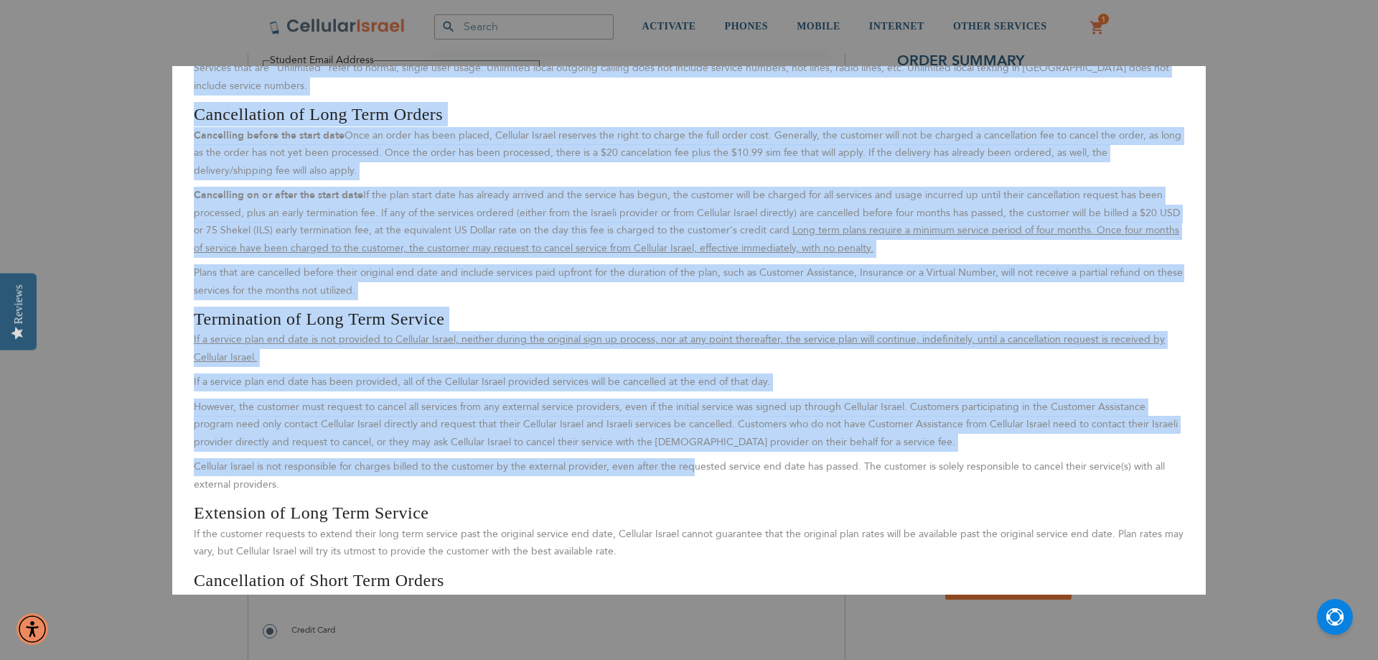
scroll to position [1596, 0]
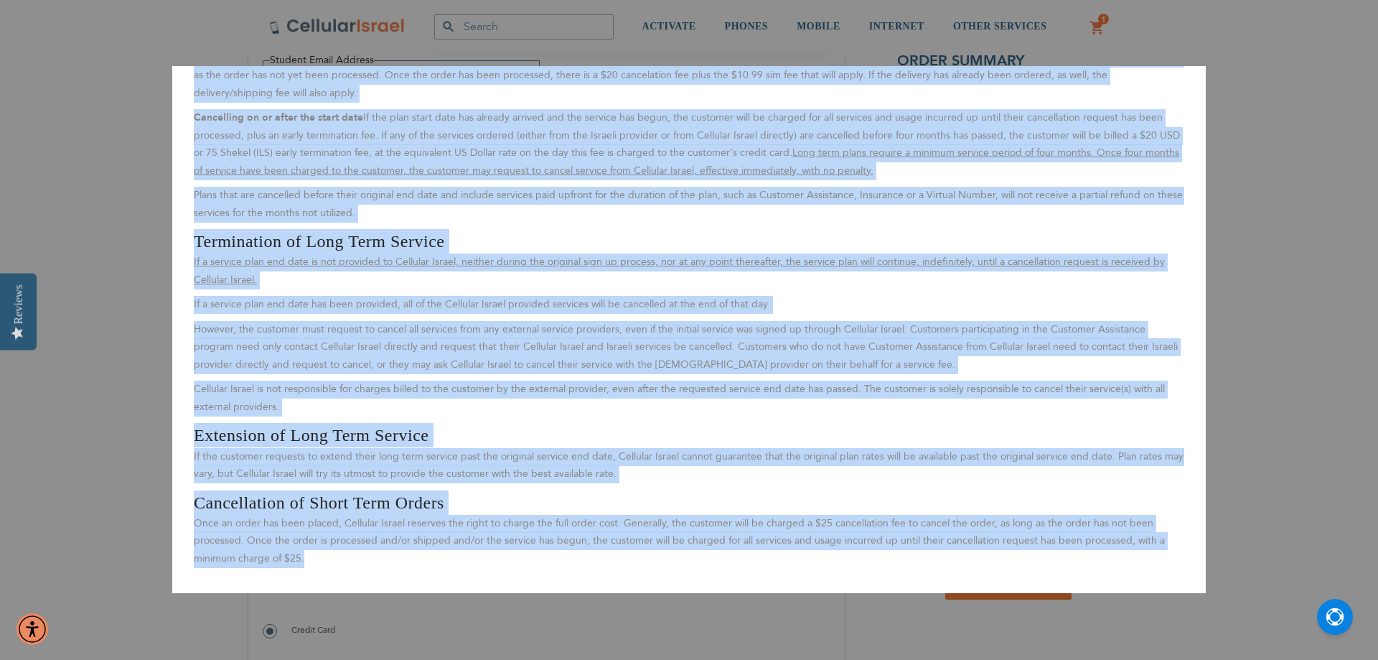
drag, startPoint x: 209, startPoint y: 129, endPoint x: 379, endPoint y: 571, distance: 473.1
copy div "Terms & Conditions By signing up for service, the customer agrees to all terms …"
click at [1339, 308] on aside "Close Terms & Conditions By signing up for service, the customer agrees to all …" at bounding box center [689, 330] width 1378 height 660
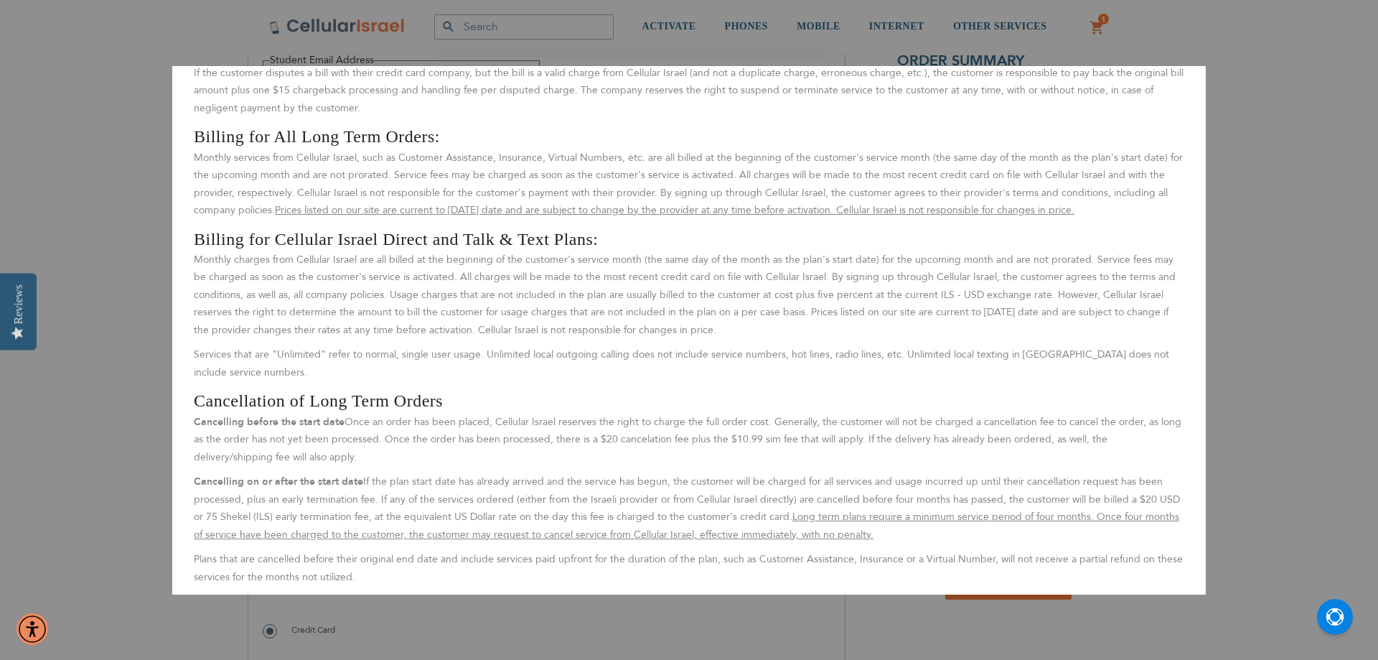
scroll to position [1596, 0]
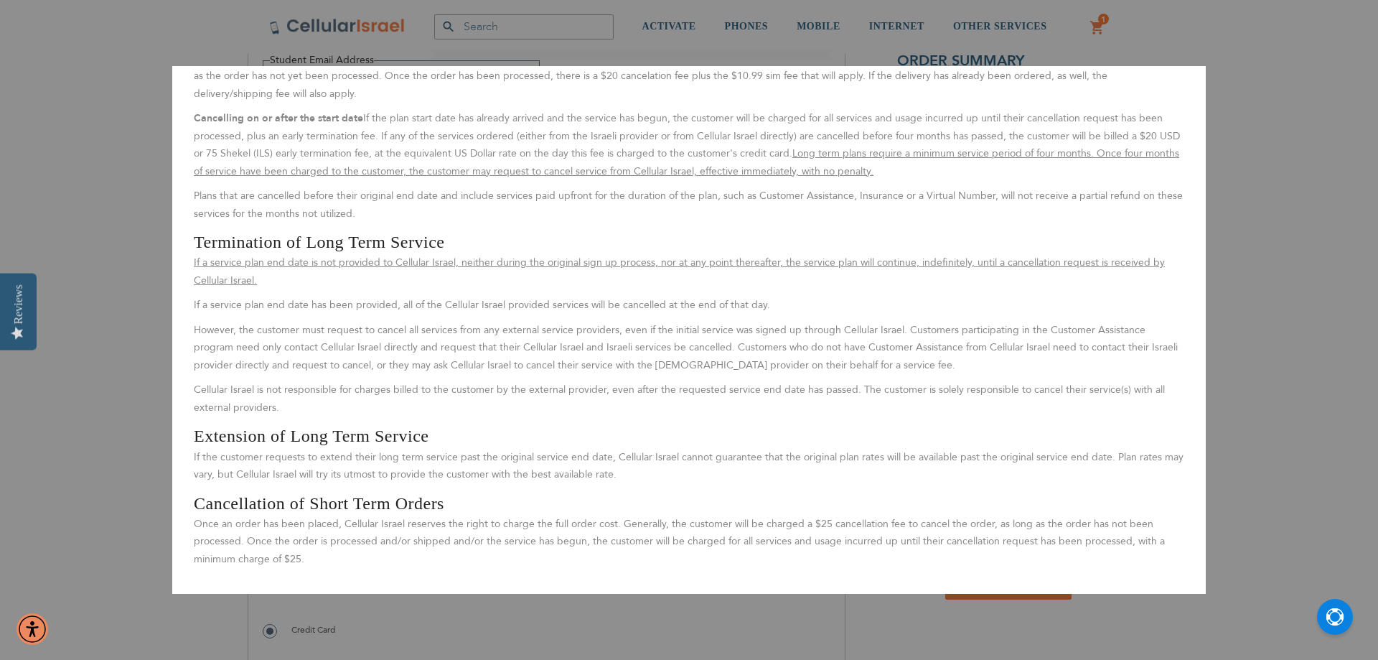
click at [1349, 303] on aside "Close Terms & Conditions By signing up for service, the customer agrees to all …" at bounding box center [689, 330] width 1378 height 660
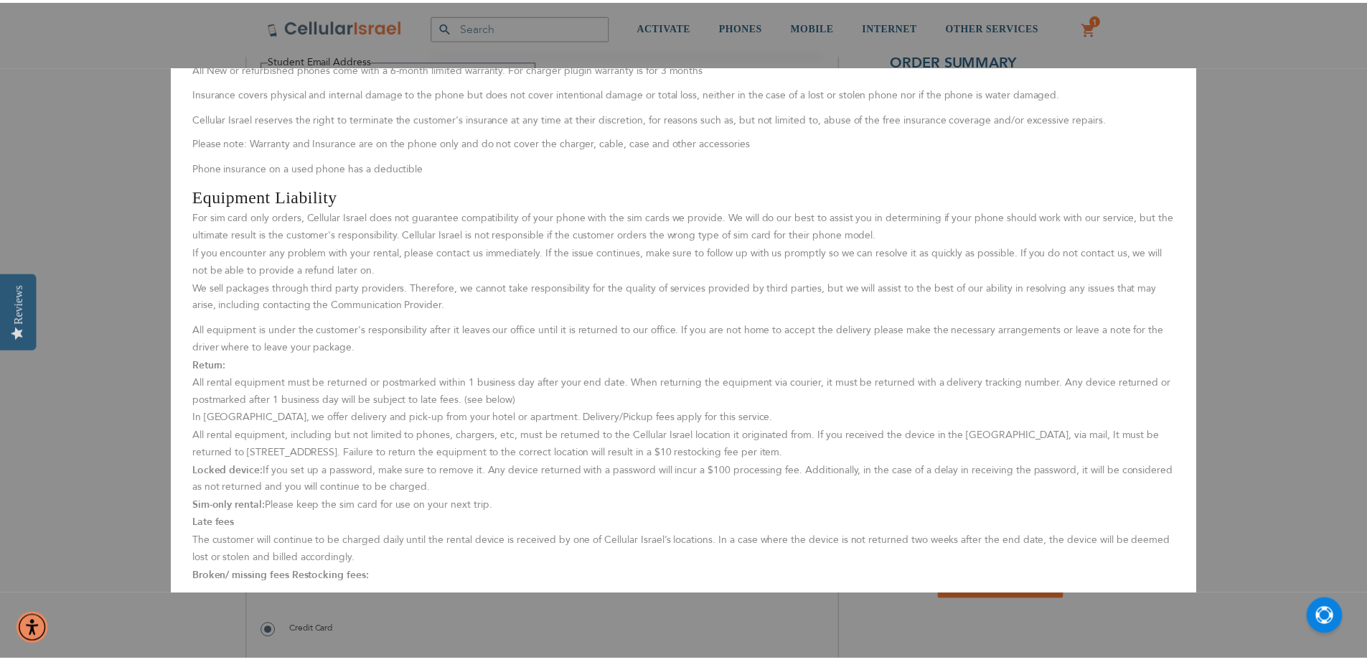
scroll to position [0, 0]
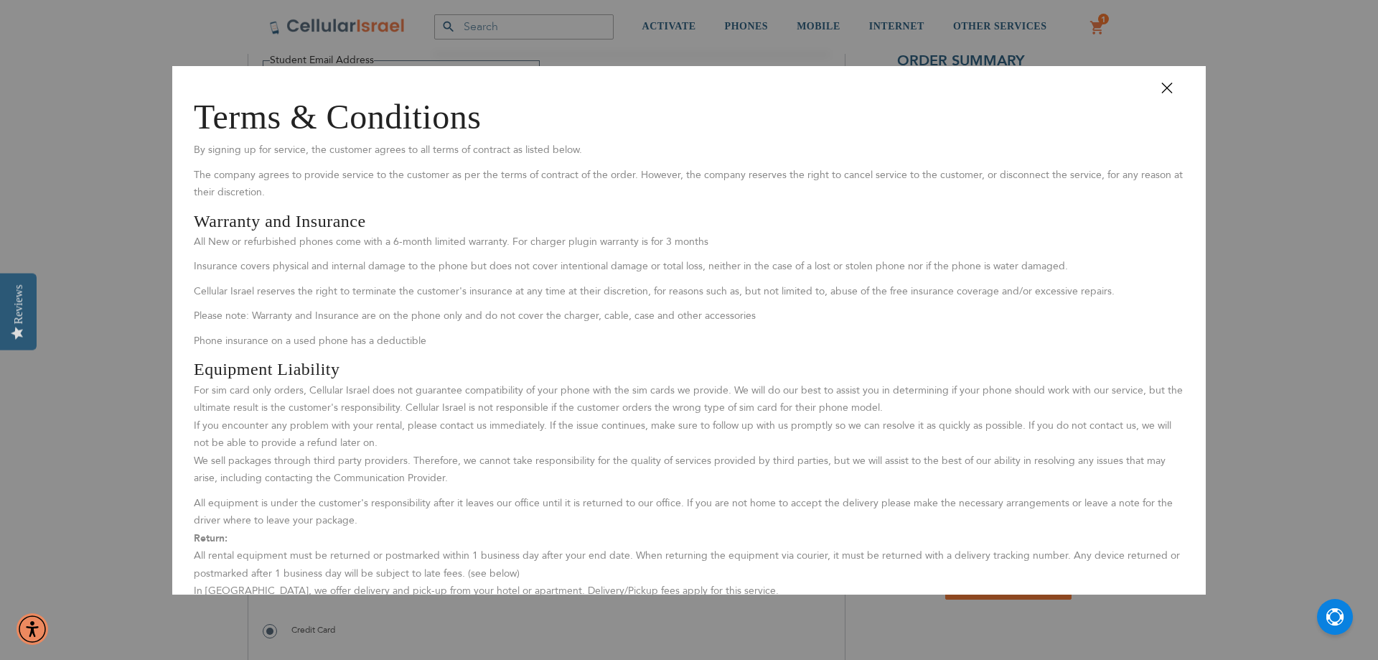
click at [1158, 85] on button "Close" at bounding box center [1173, 93] width 43 height 32
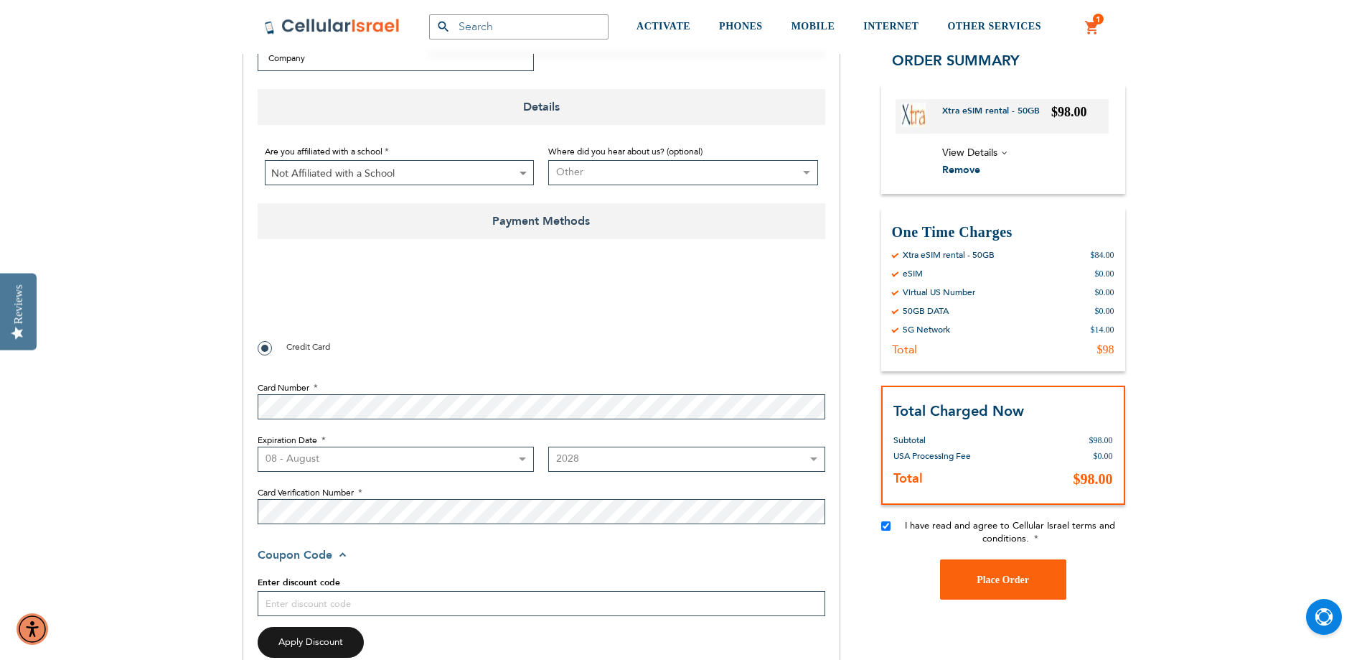
scroll to position [545, 0]
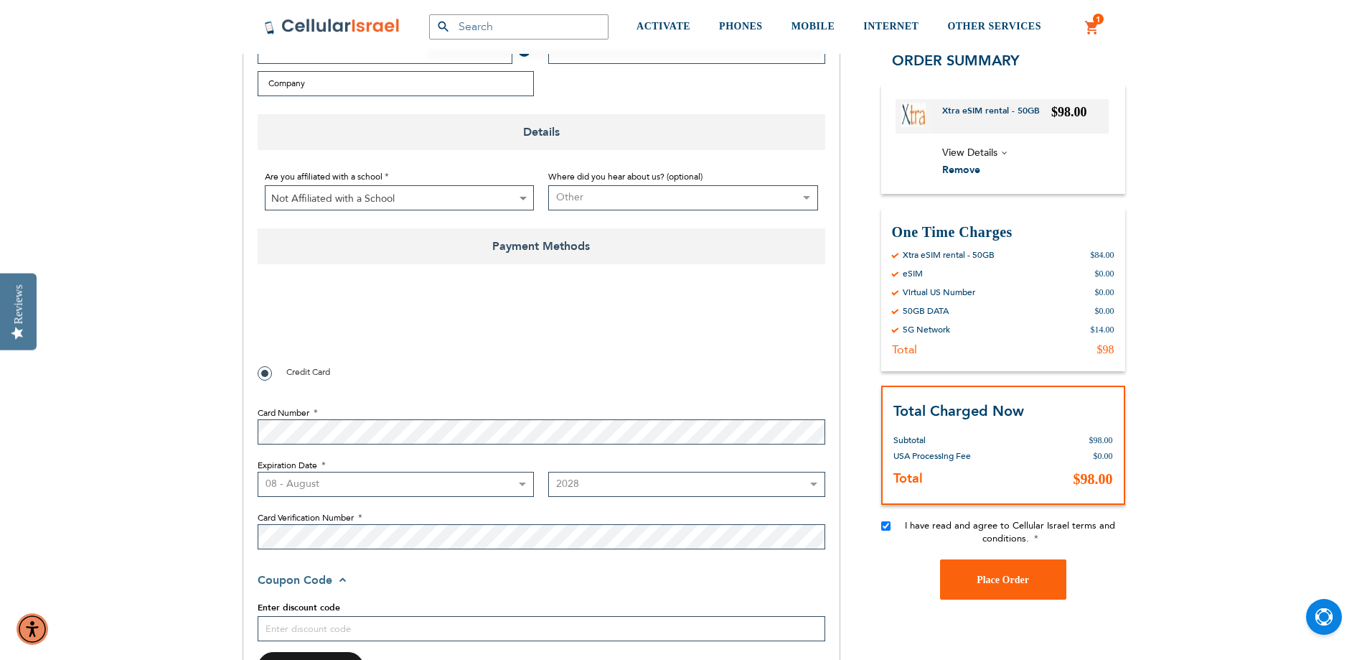
checkbox input "true"
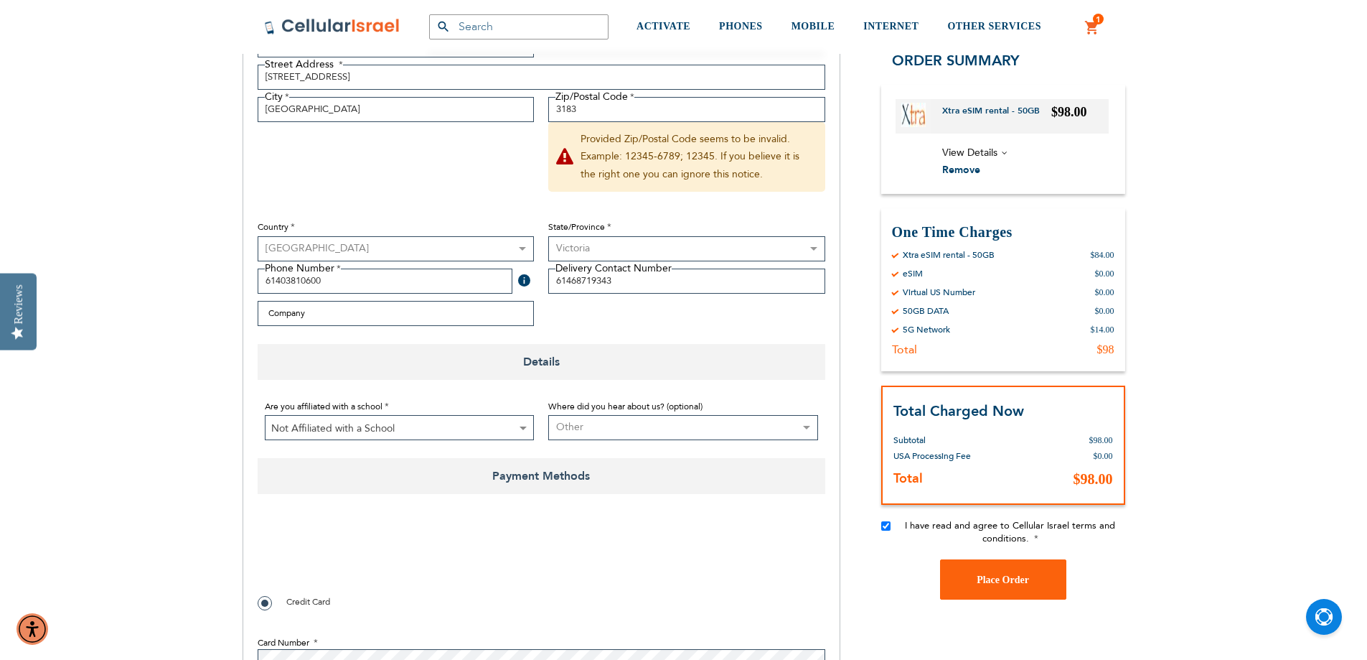
scroll to position [359, 0]
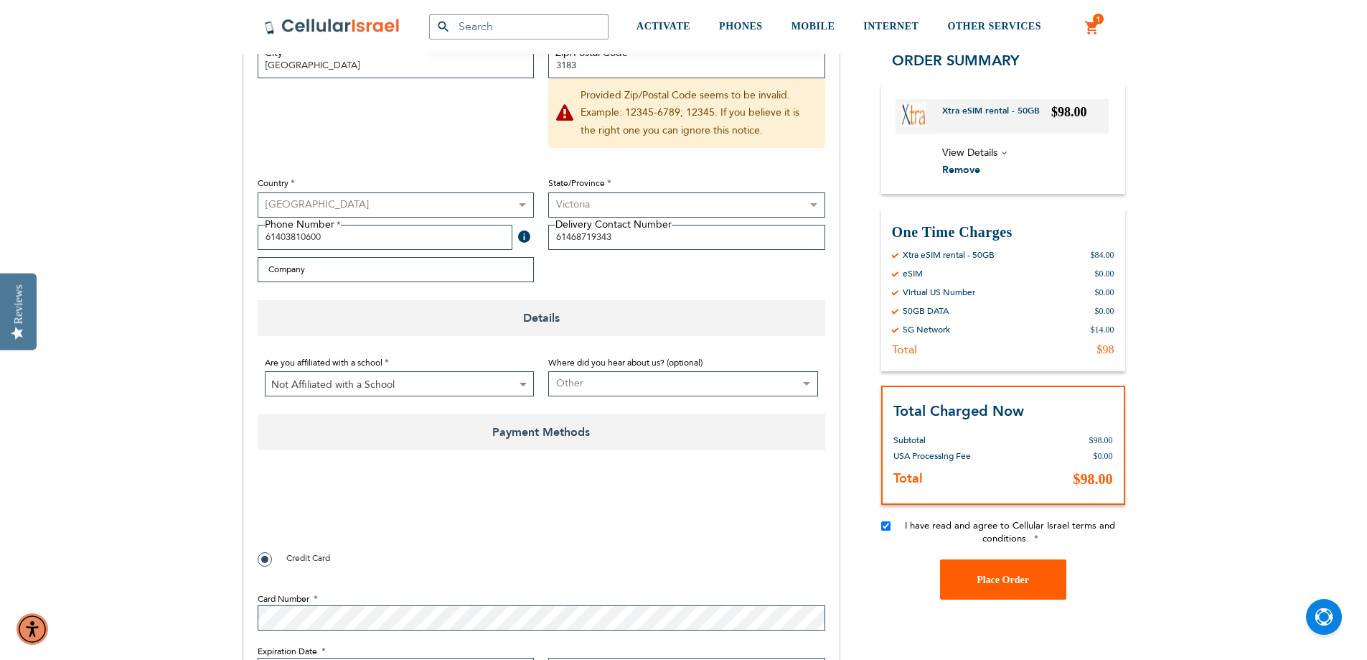
click at [1011, 579] on span "Place Order" at bounding box center [1003, 579] width 52 height 11
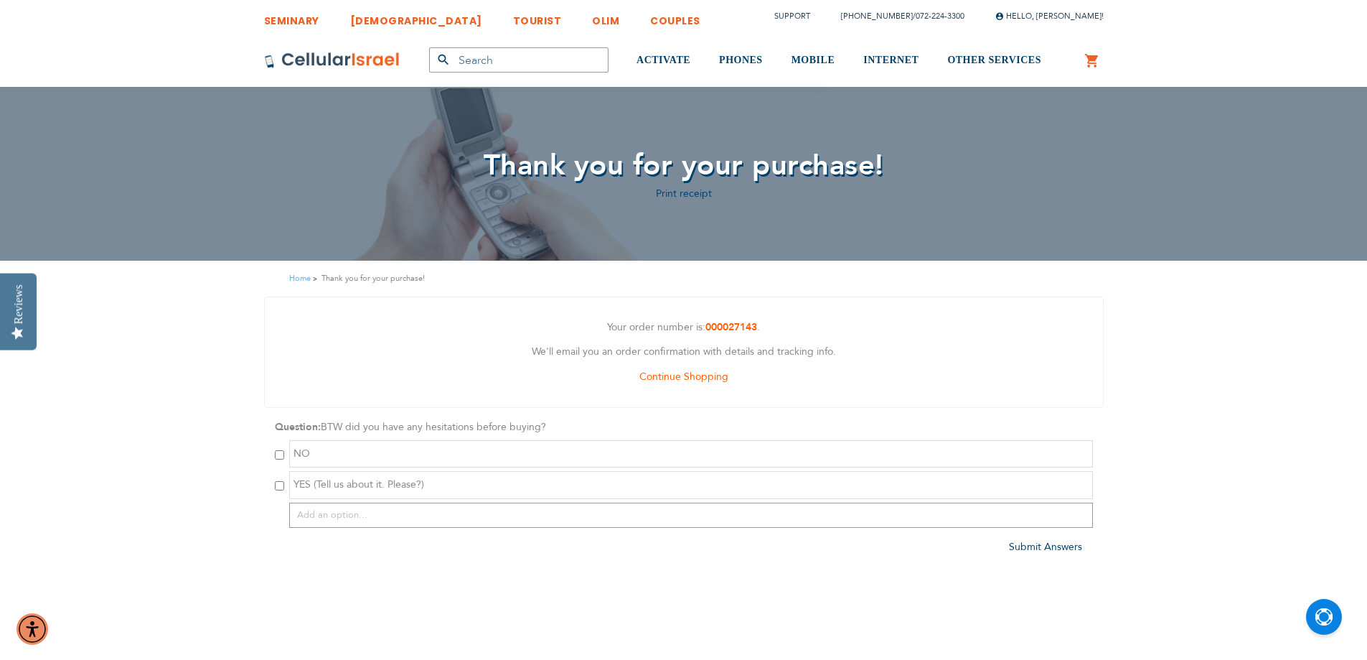
type input "[EMAIL_ADDRESS][PERSON_NAME][DOMAIN_NAME]"
click at [279, 485] on input "checkbox" at bounding box center [279, 485] width 9 height 9
checkbox input "true"
click at [317, 513] on input "text" at bounding box center [691, 514] width 804 height 25
type input "Was not sure if the eSim can be installed into a family members phone or not?"
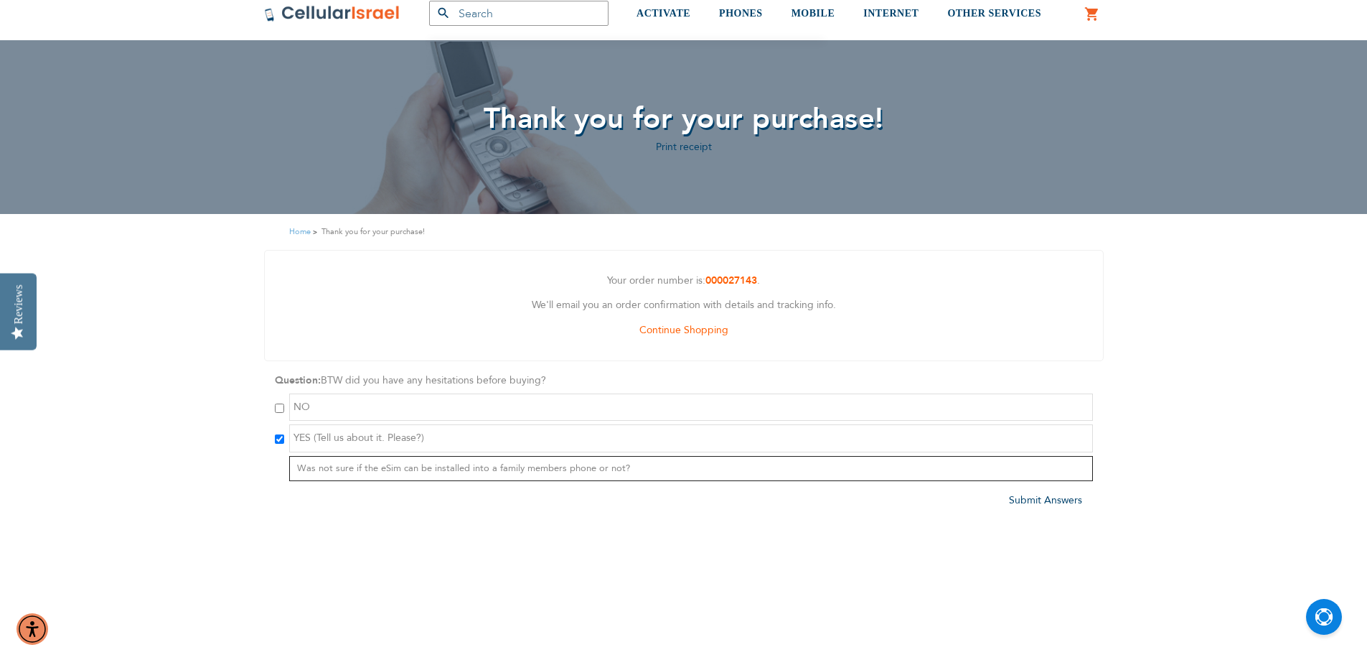
scroll to position [72, 0]
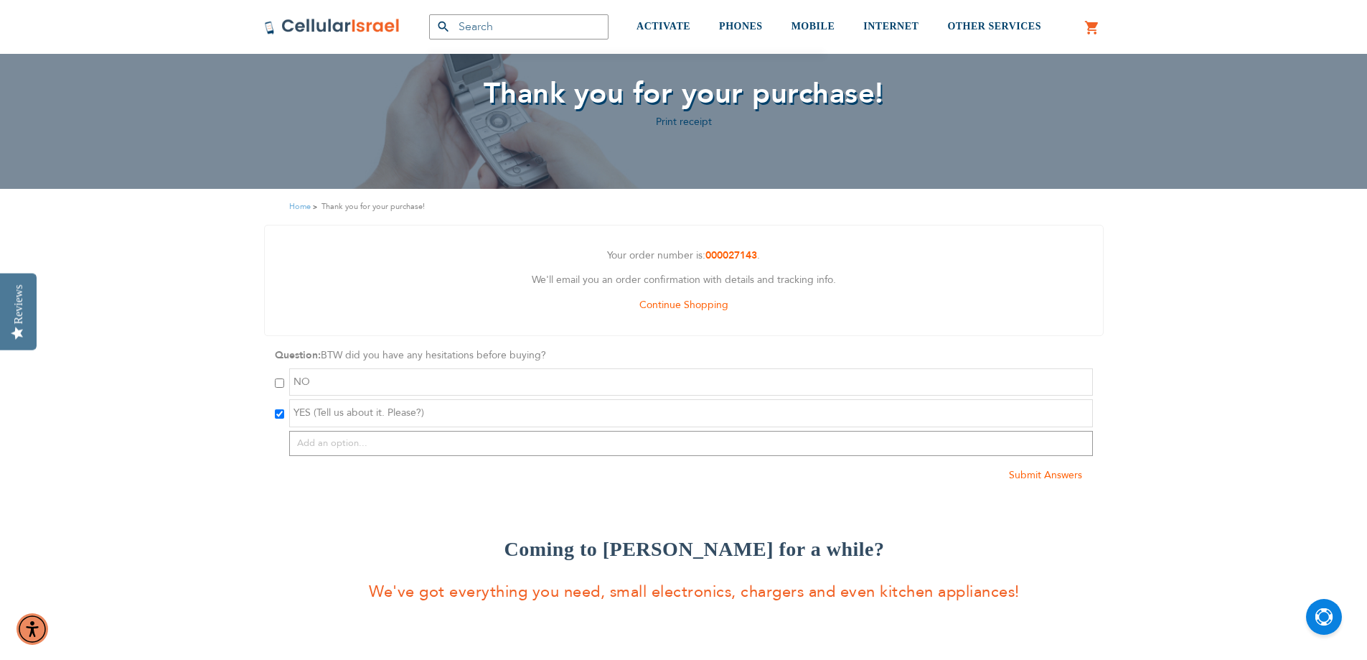
click at [1044, 475] on span "Submit Answers" at bounding box center [1045, 475] width 73 height 14
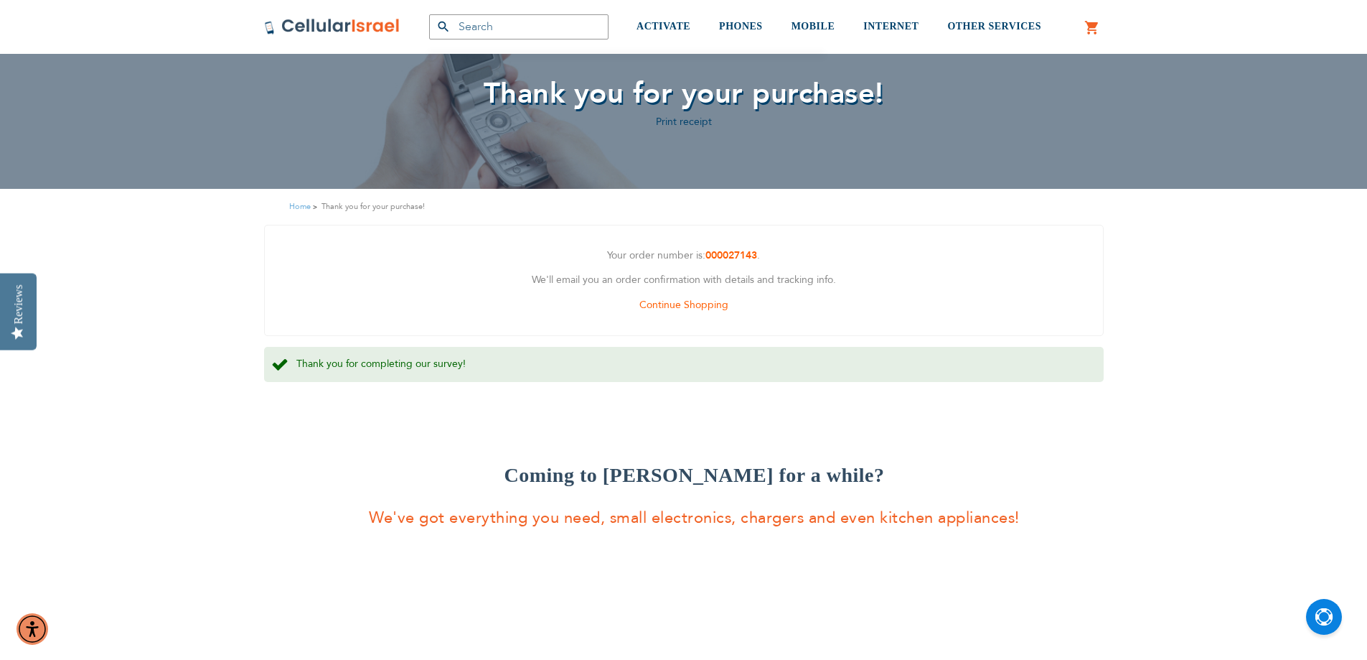
click at [660, 27] on span "ACTIVATE" at bounding box center [664, 26] width 54 height 11
